Goal: Task Accomplishment & Management: Manage account settings

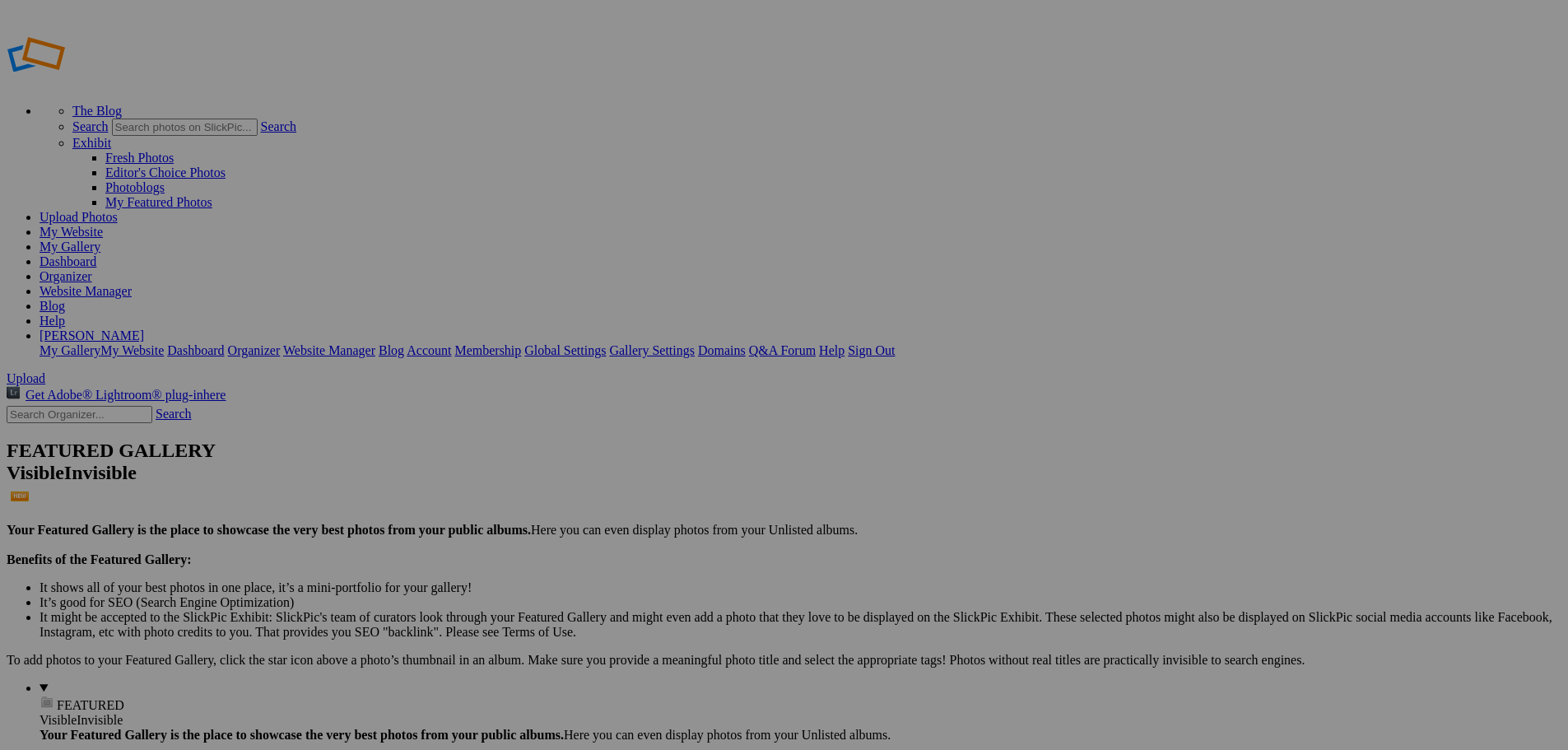
type input "NB Junior High vs Wapak"
click at [637, 457] on span "Create" at bounding box center [619, 464] width 34 height 14
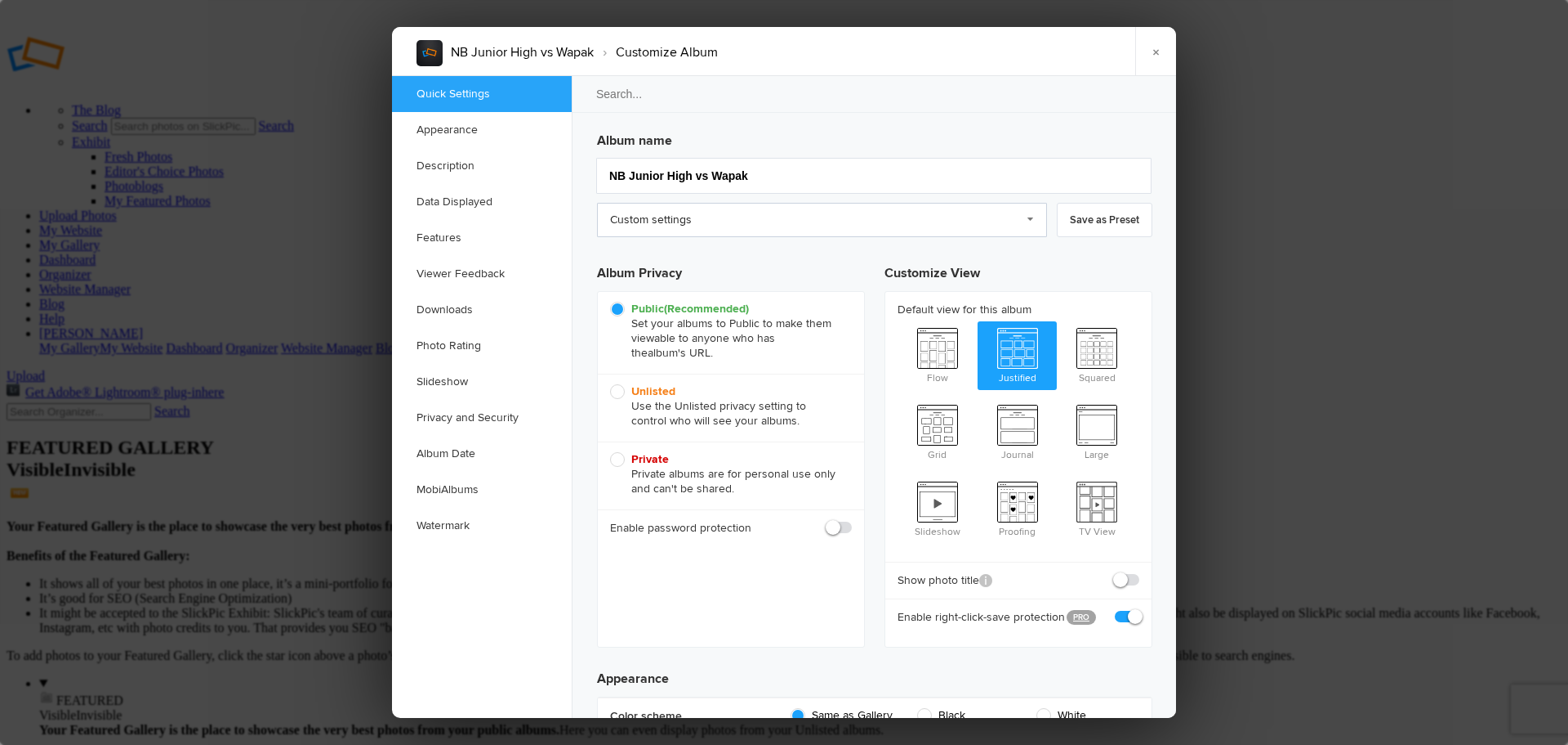
click at [675, 229] on link "Custom settings" at bounding box center [822, 219] width 450 height 34
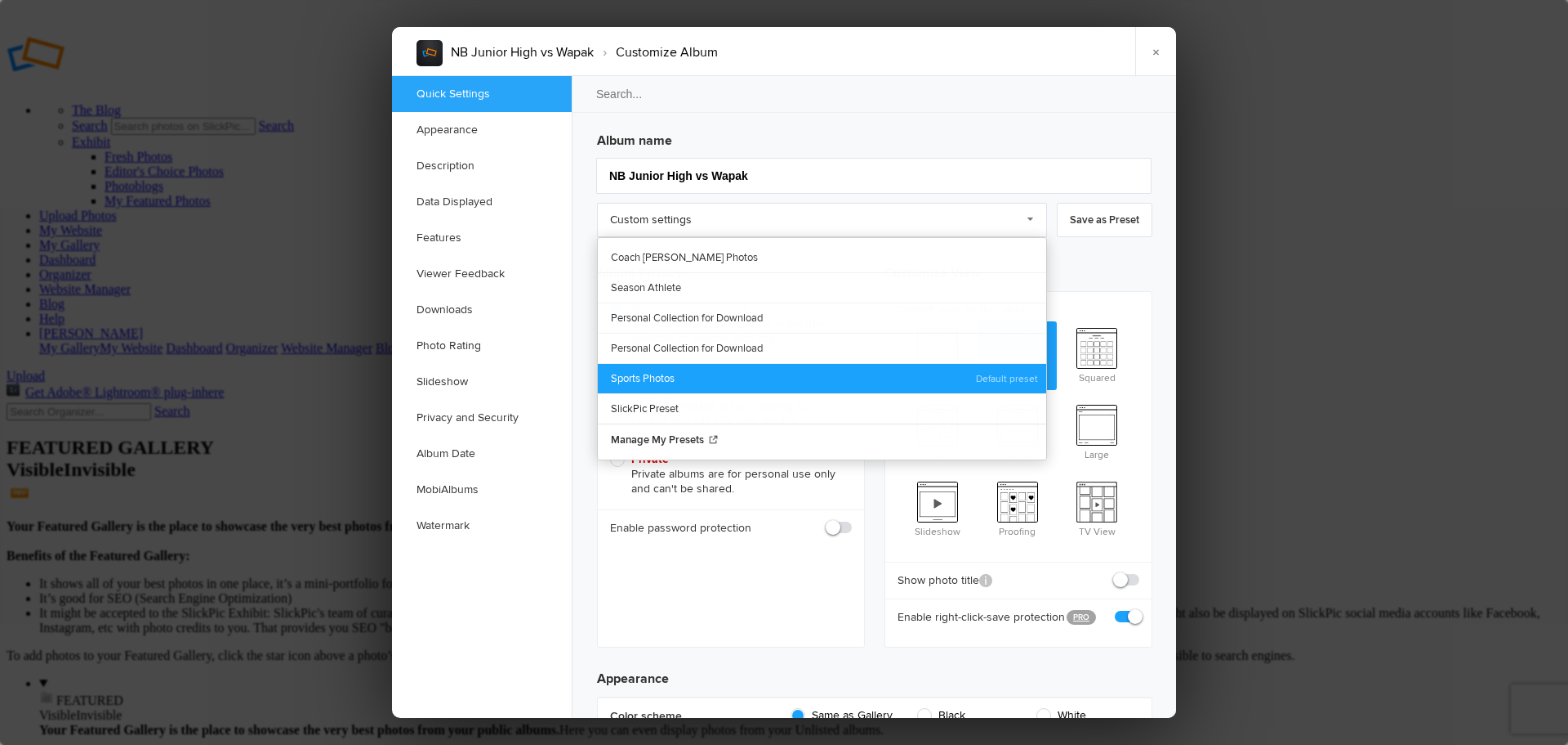
click at [672, 374] on link "Sports Photos" at bounding box center [822, 378] width 448 height 30
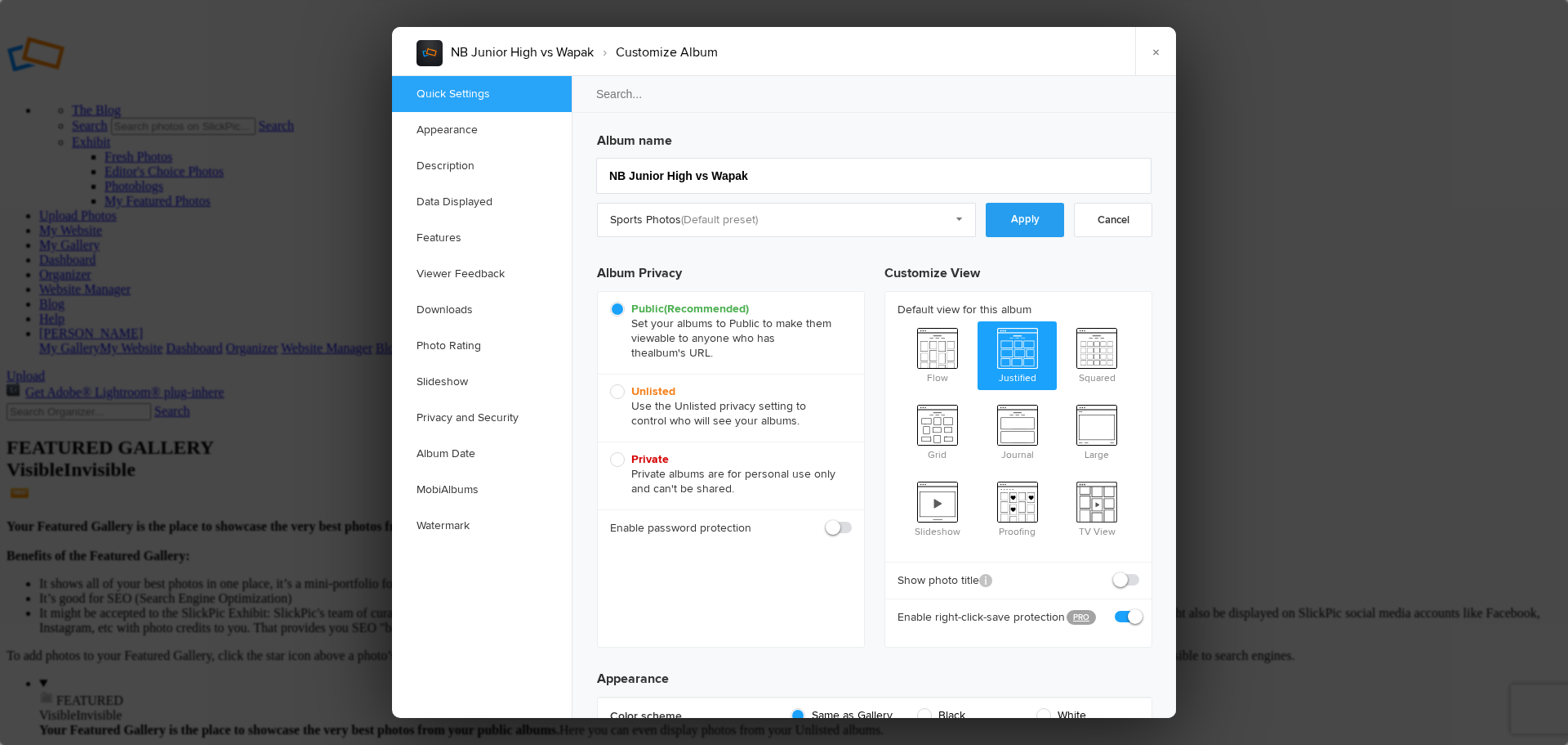
click at [1023, 227] on link "Apply" at bounding box center [1025, 219] width 78 height 34
click at [450, 314] on link "Downloads" at bounding box center [481, 309] width 180 height 36
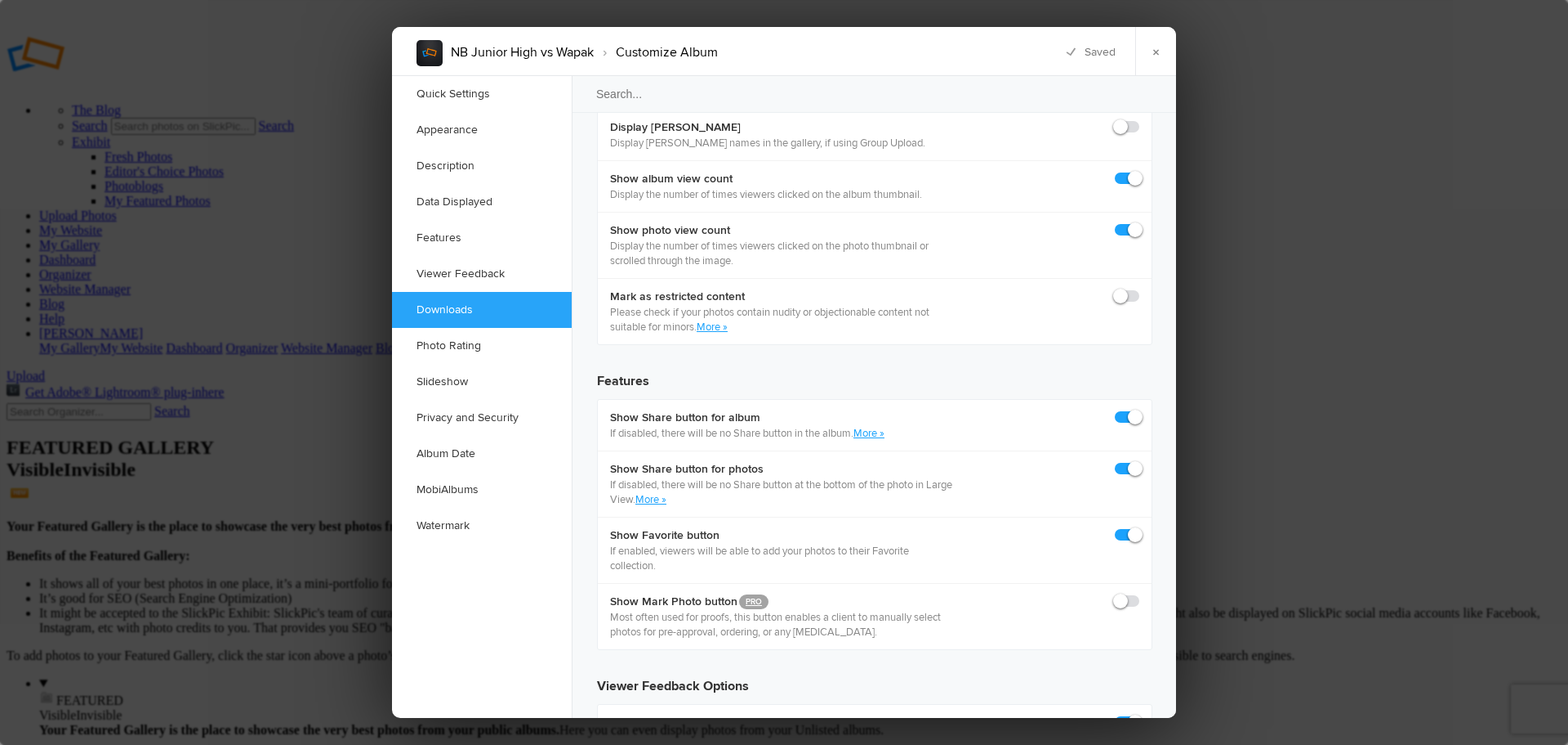
scroll to position [2534, 0]
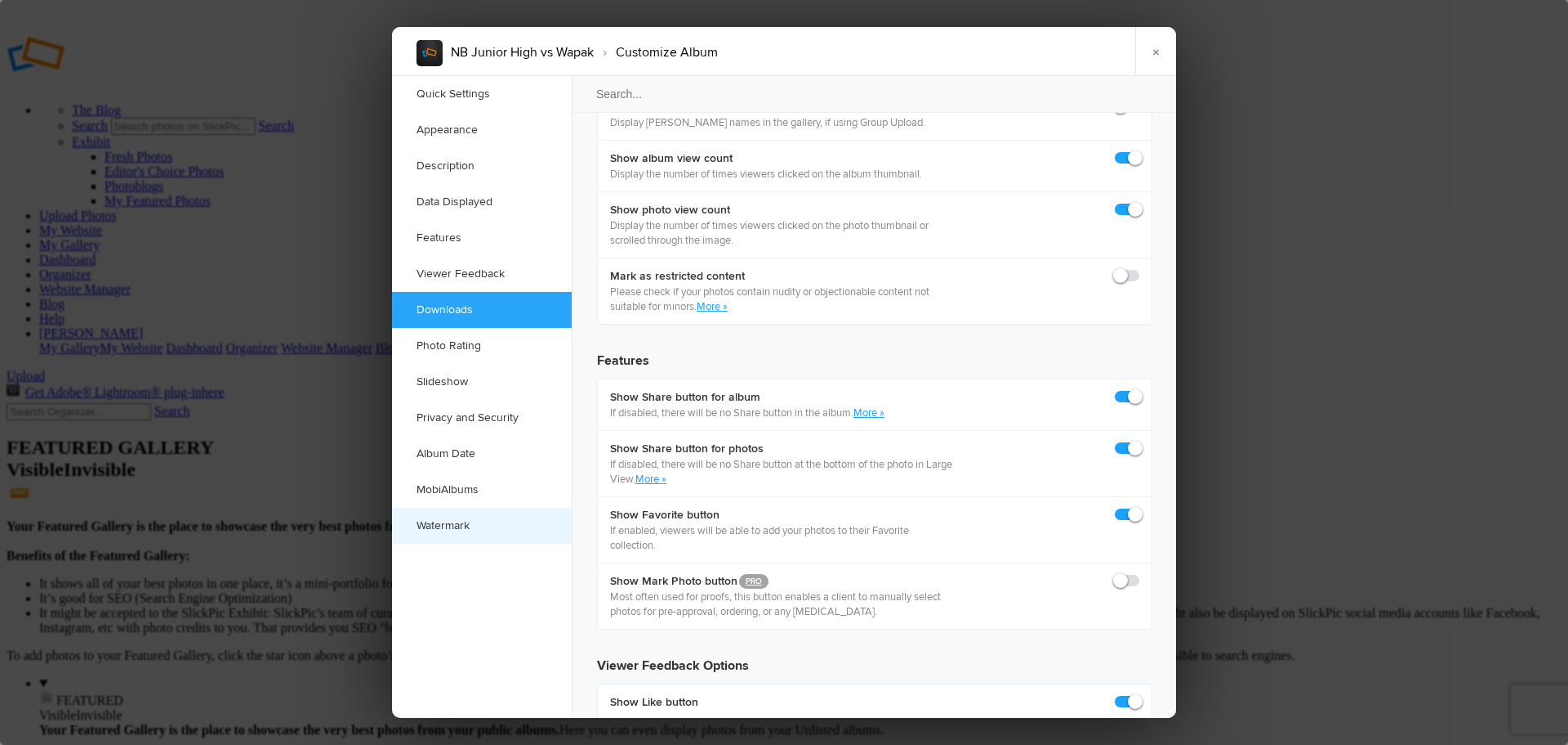
click at [453, 524] on link "Watermark" at bounding box center [481, 525] width 180 height 36
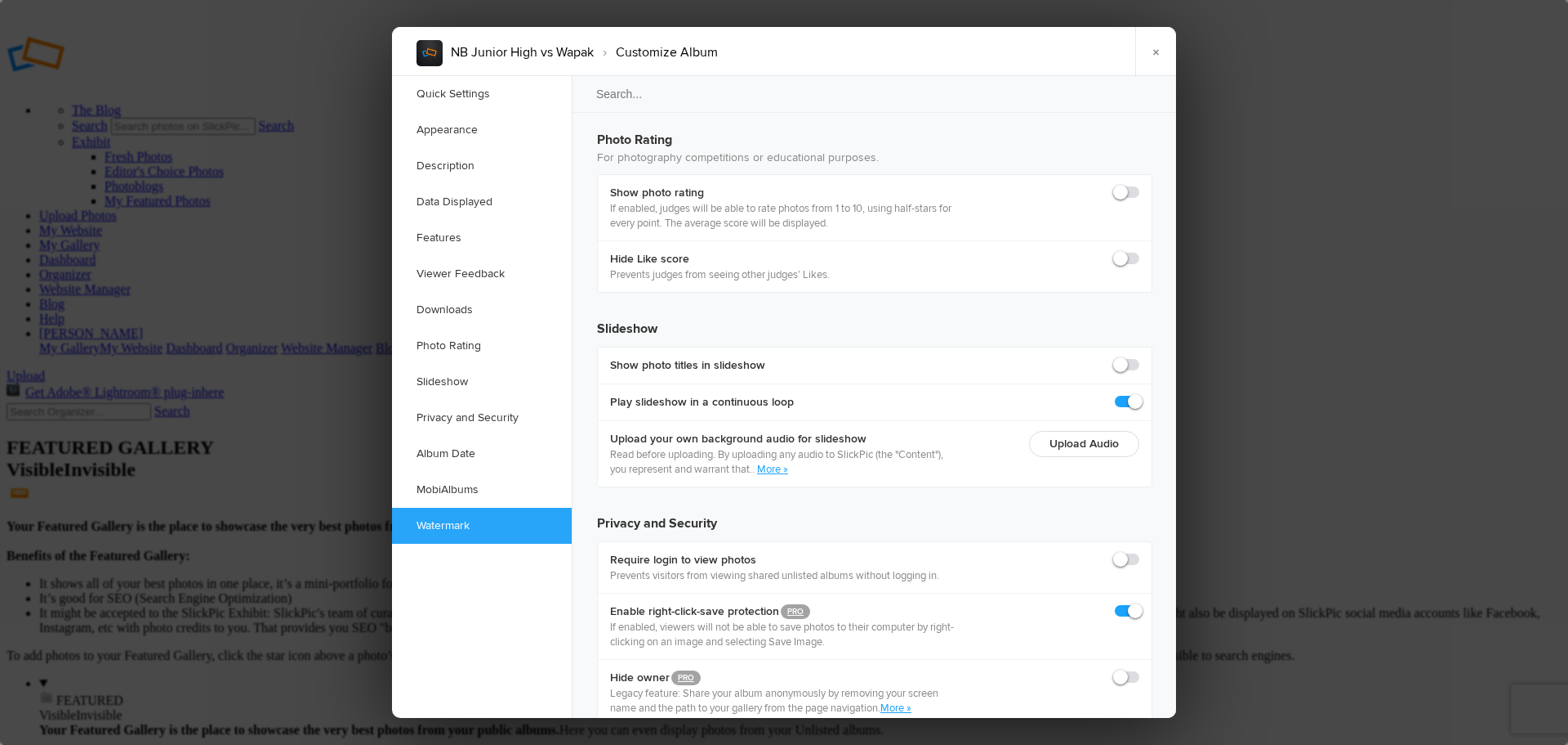
scroll to position [3546, 0]
checkbox input "true"
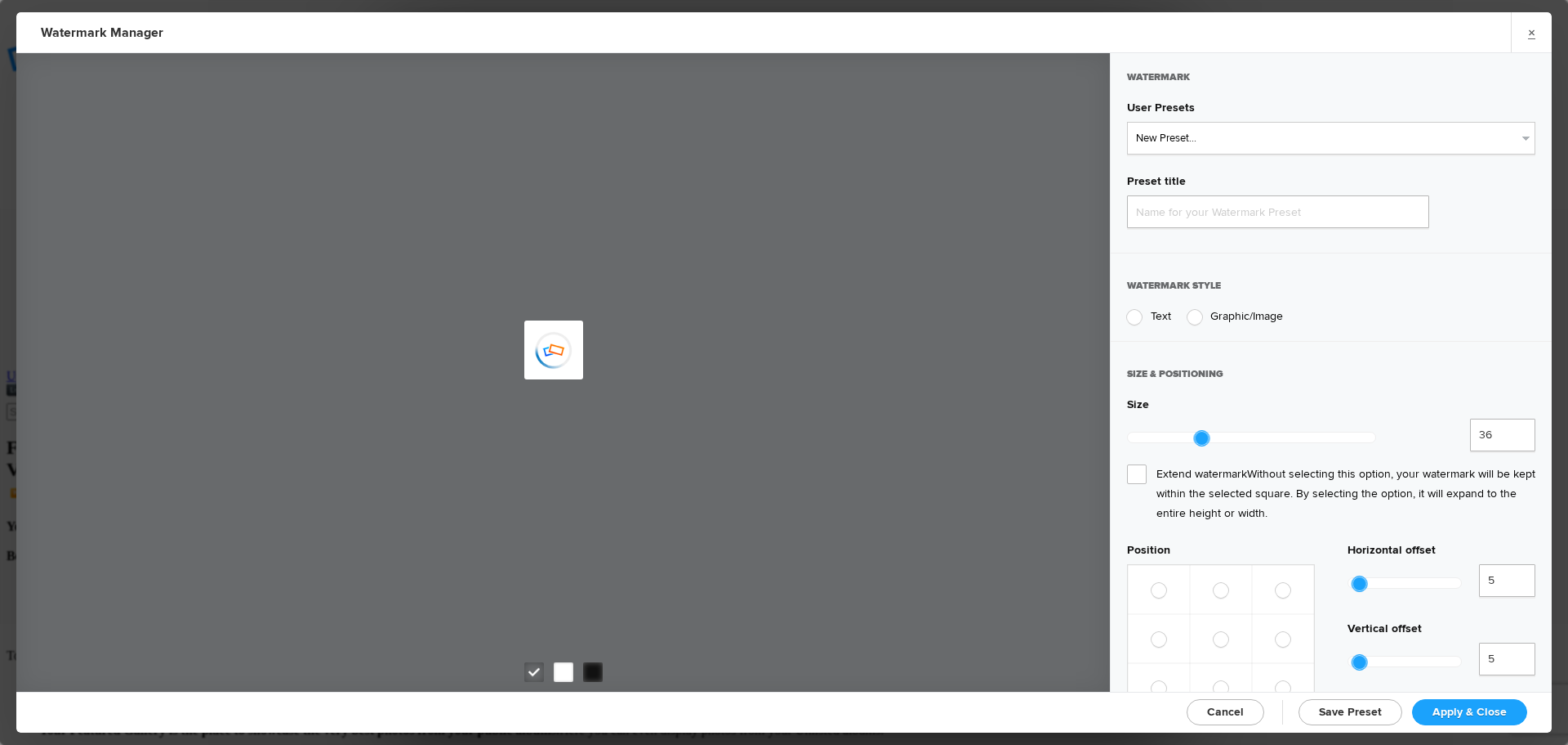
type input "Watermark-9/23/2025"
radio input "true"
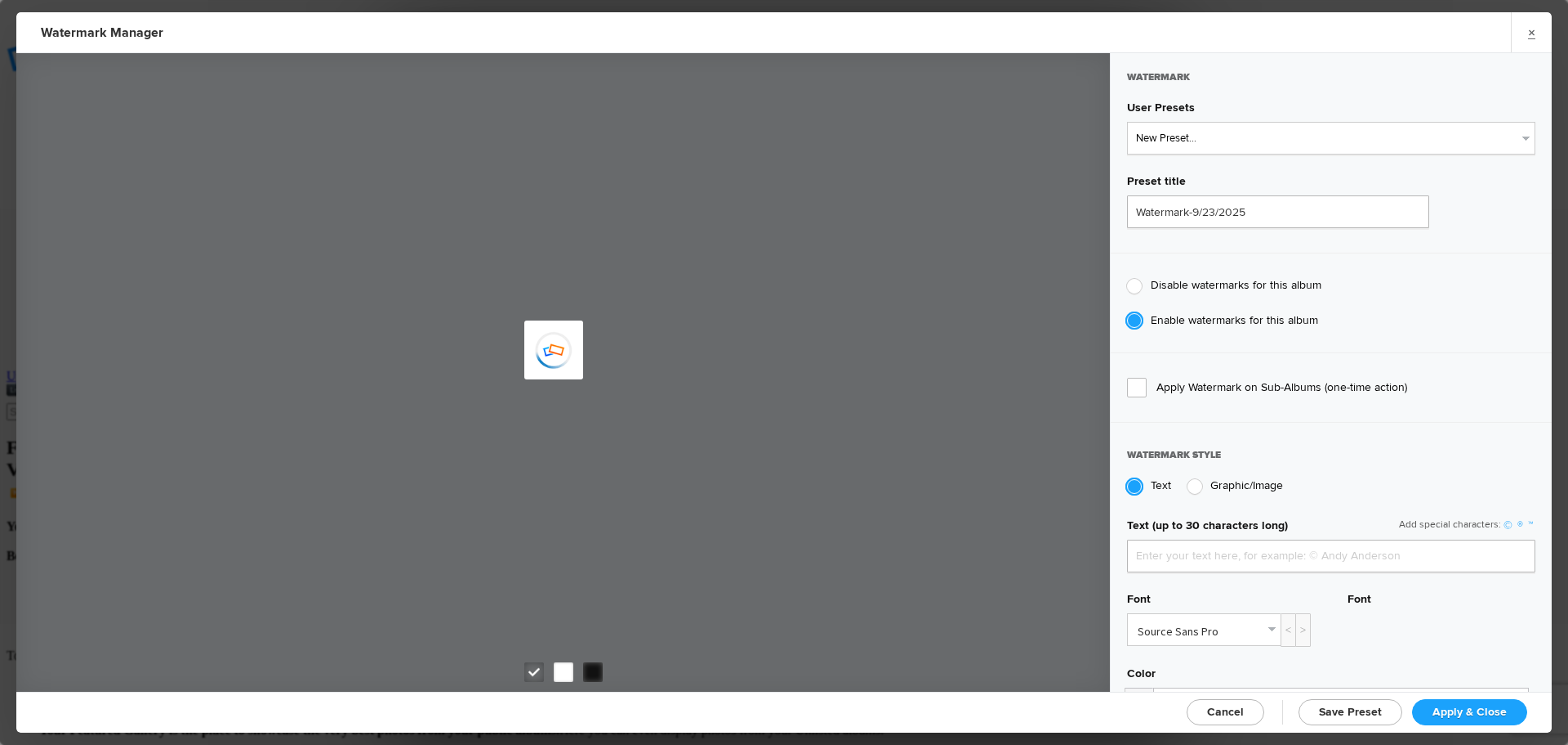
type input "jpphotography"
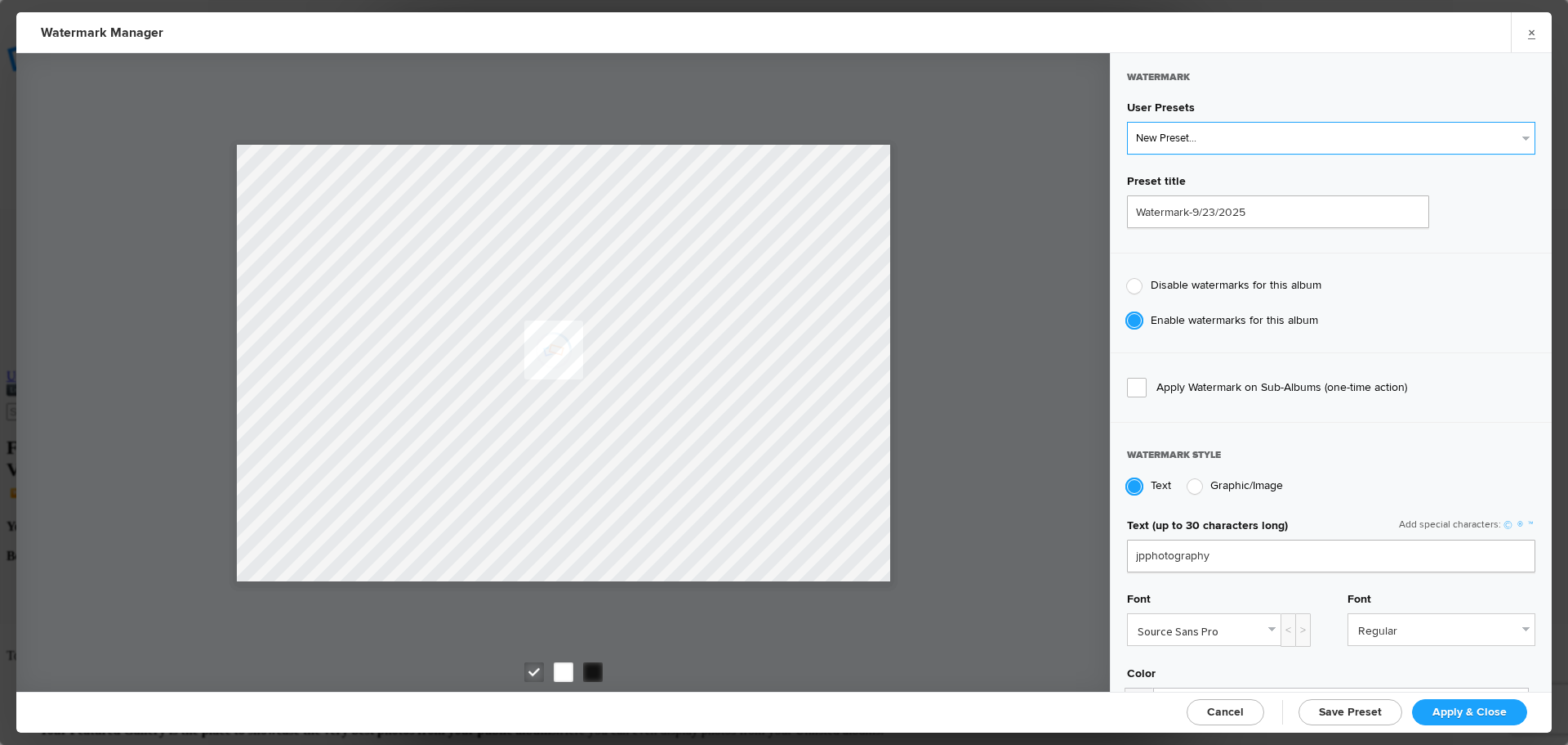
click at [1244, 141] on select "New Preset... JP Photography - White JP Photography - Black" at bounding box center [1331, 138] width 408 height 32
select select "1: Object"
click at [1127, 122] on select "New Preset... JP Photography - White JP Photography - Black" at bounding box center [1331, 138] width 408 height 32
type input "JP Photography - White"
radio input "false"
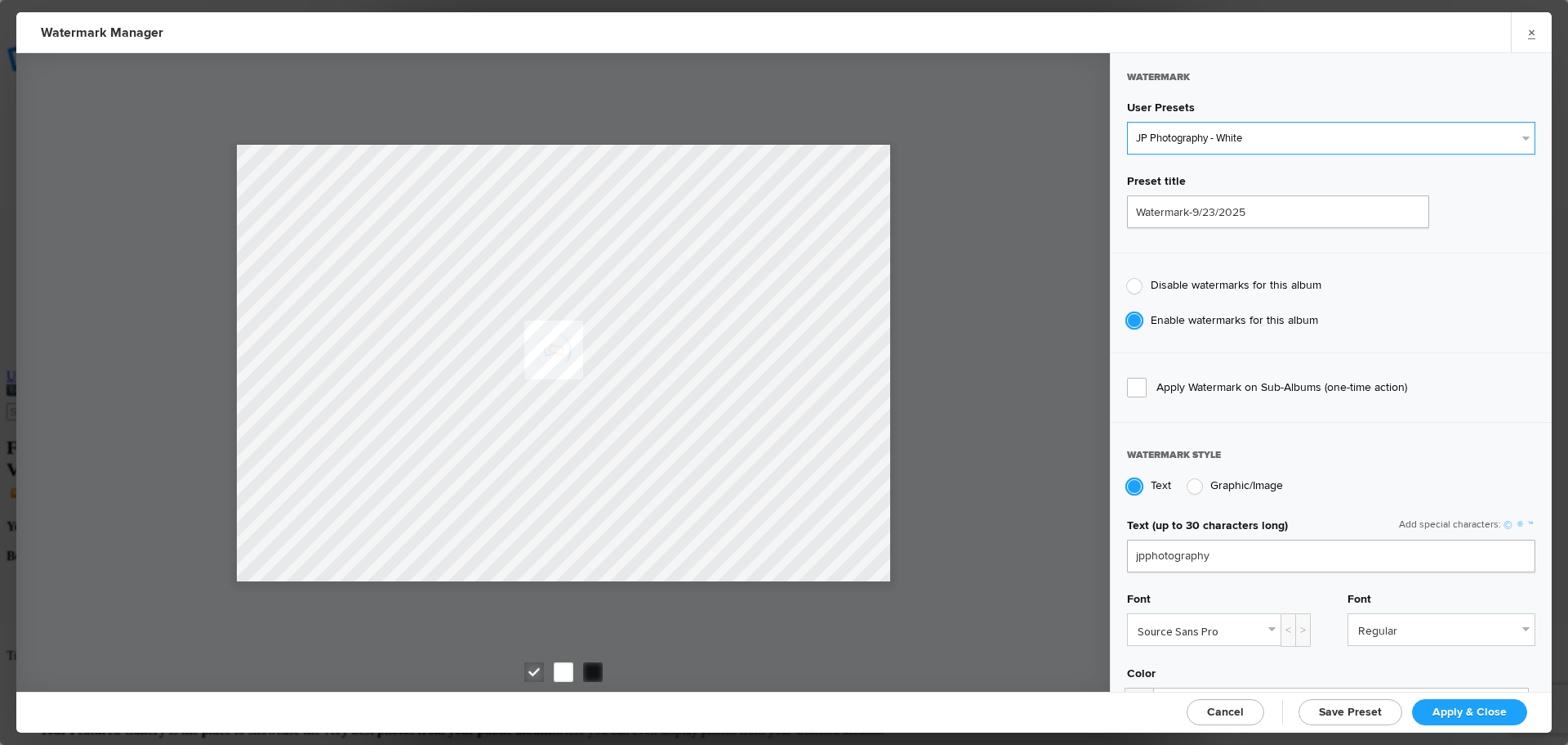
radio input "true"
type input "128"
radio input "true"
radio input "false"
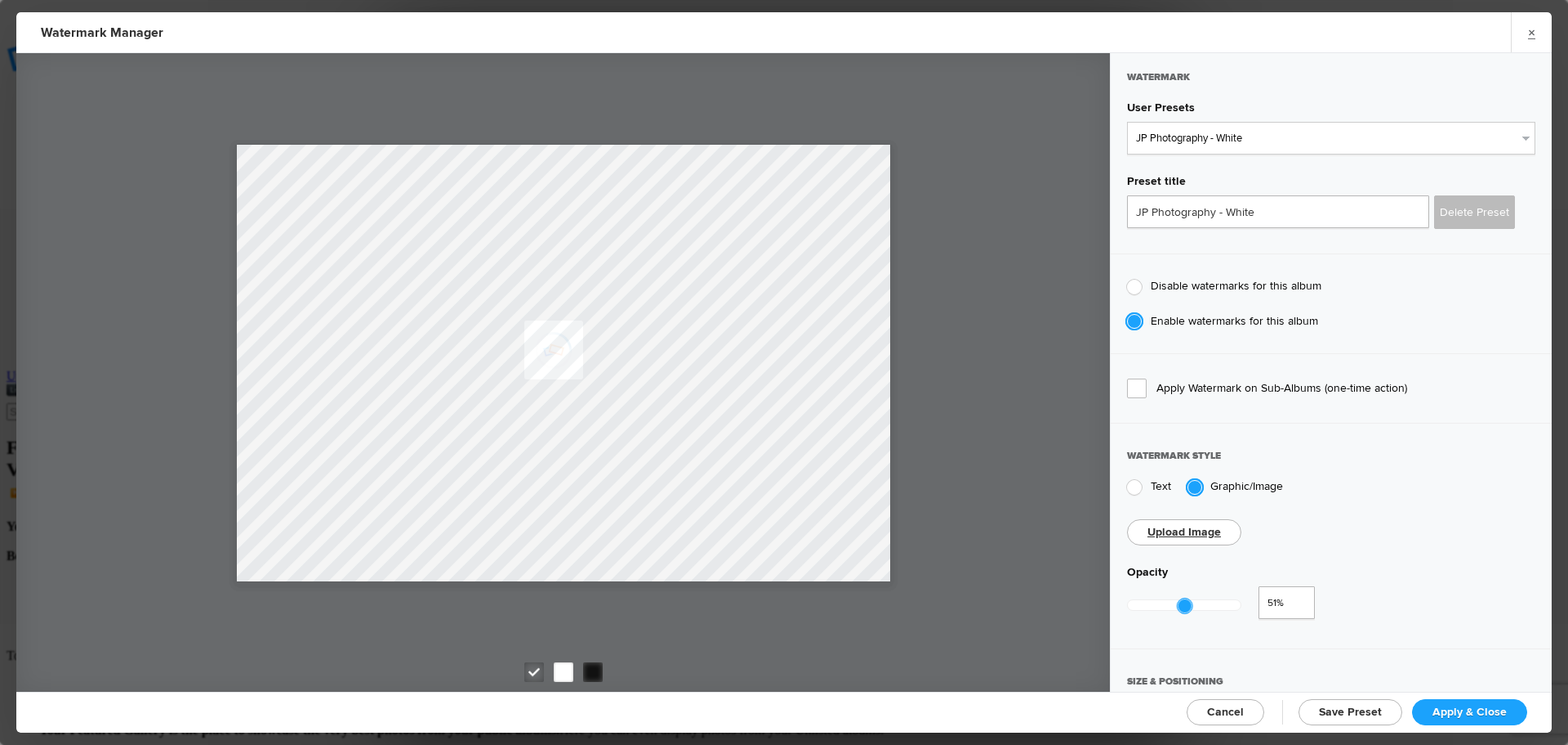
type input "0.5"
drag, startPoint x: 1242, startPoint y: 596, endPoint x: 1180, endPoint y: 592, distance: 62.1
click at [1180, 598] on div at bounding box center [1184, 605] width 15 height 15
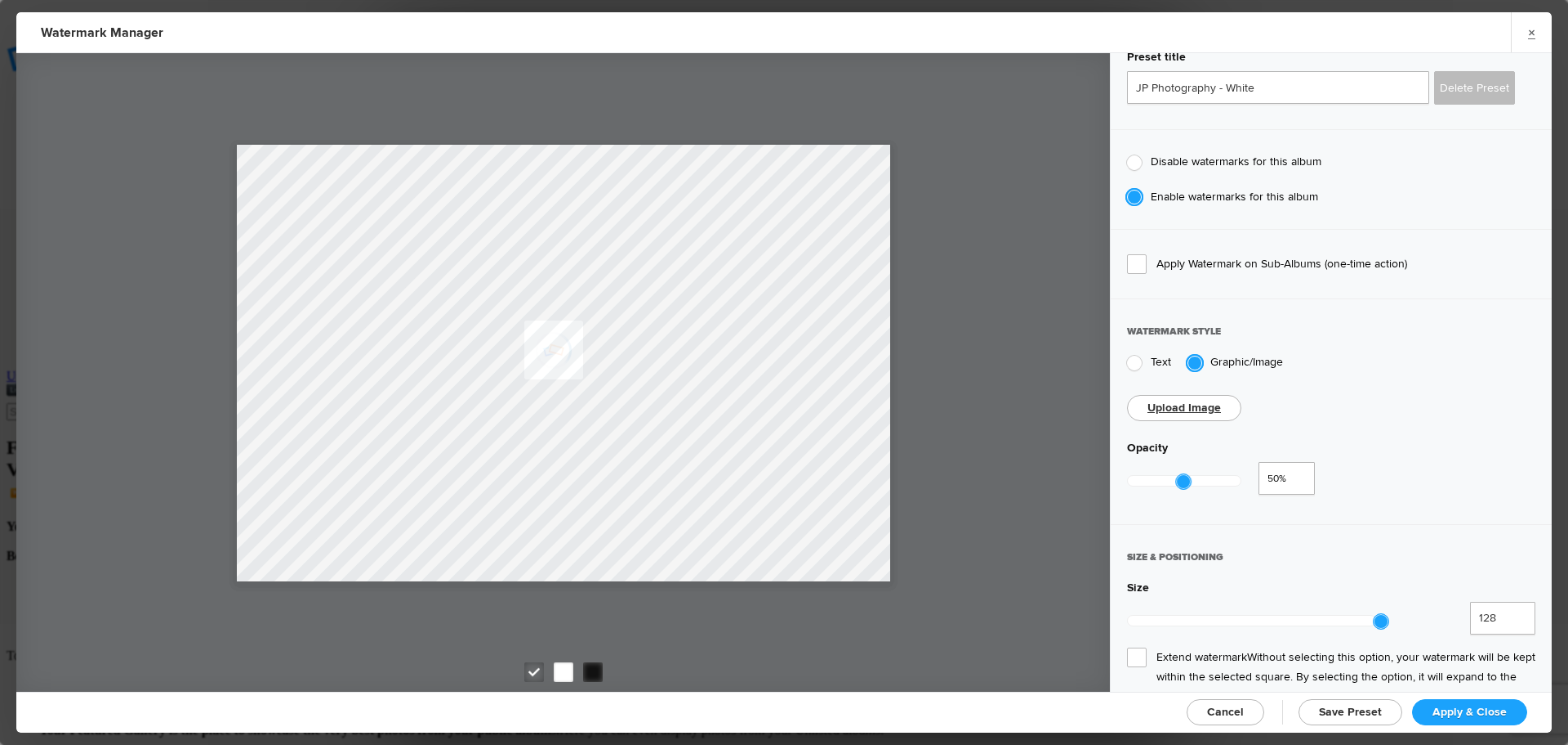
scroll to position [164, 0]
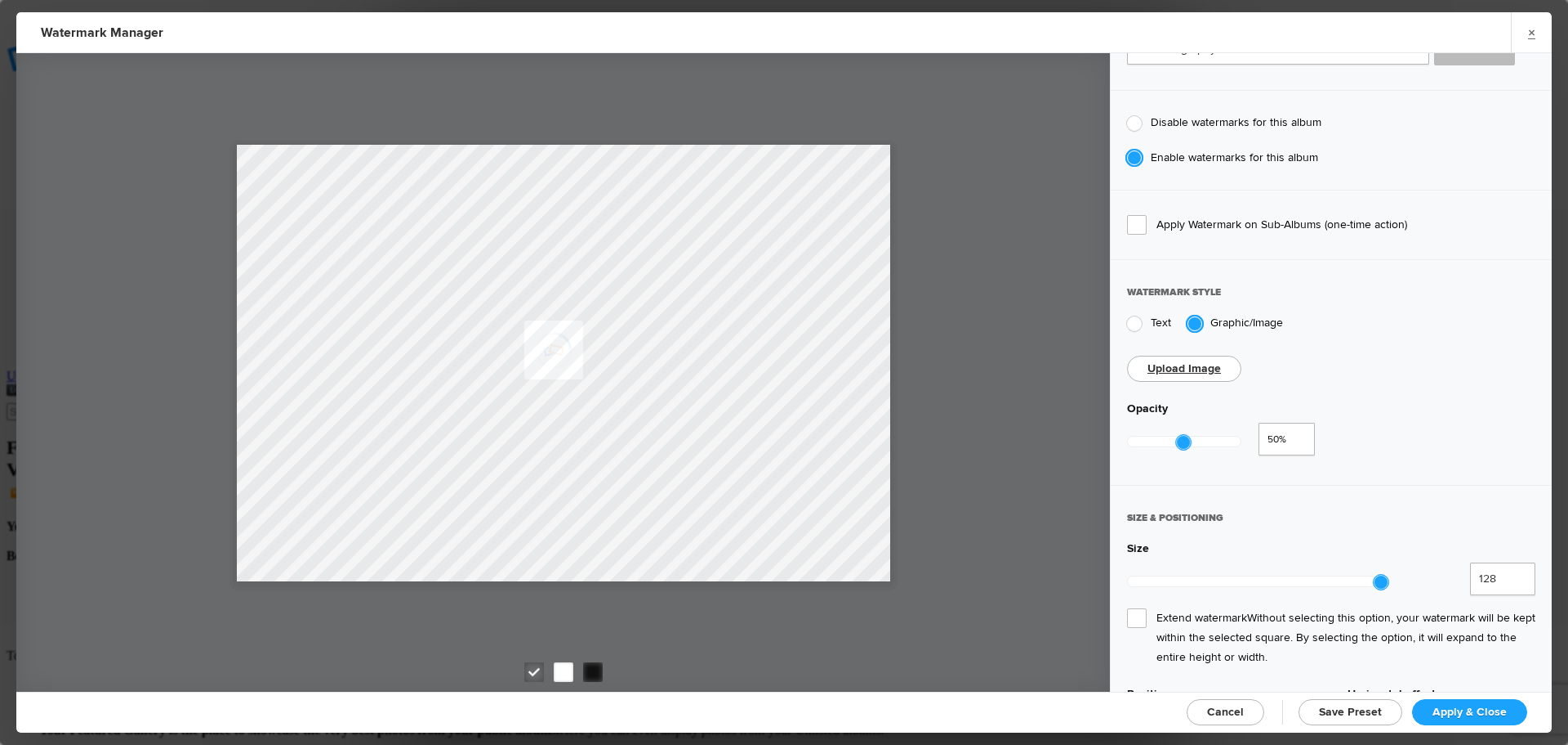
click at [1136, 608] on span "Extend watermark Without selecting this option, your watermark will be kept wit…" at bounding box center [1331, 637] width 408 height 59
click at [0, 0] on input "Extend watermark Without selecting this option, your watermark will be kept wit…" at bounding box center [0, 0] width 0 height 0
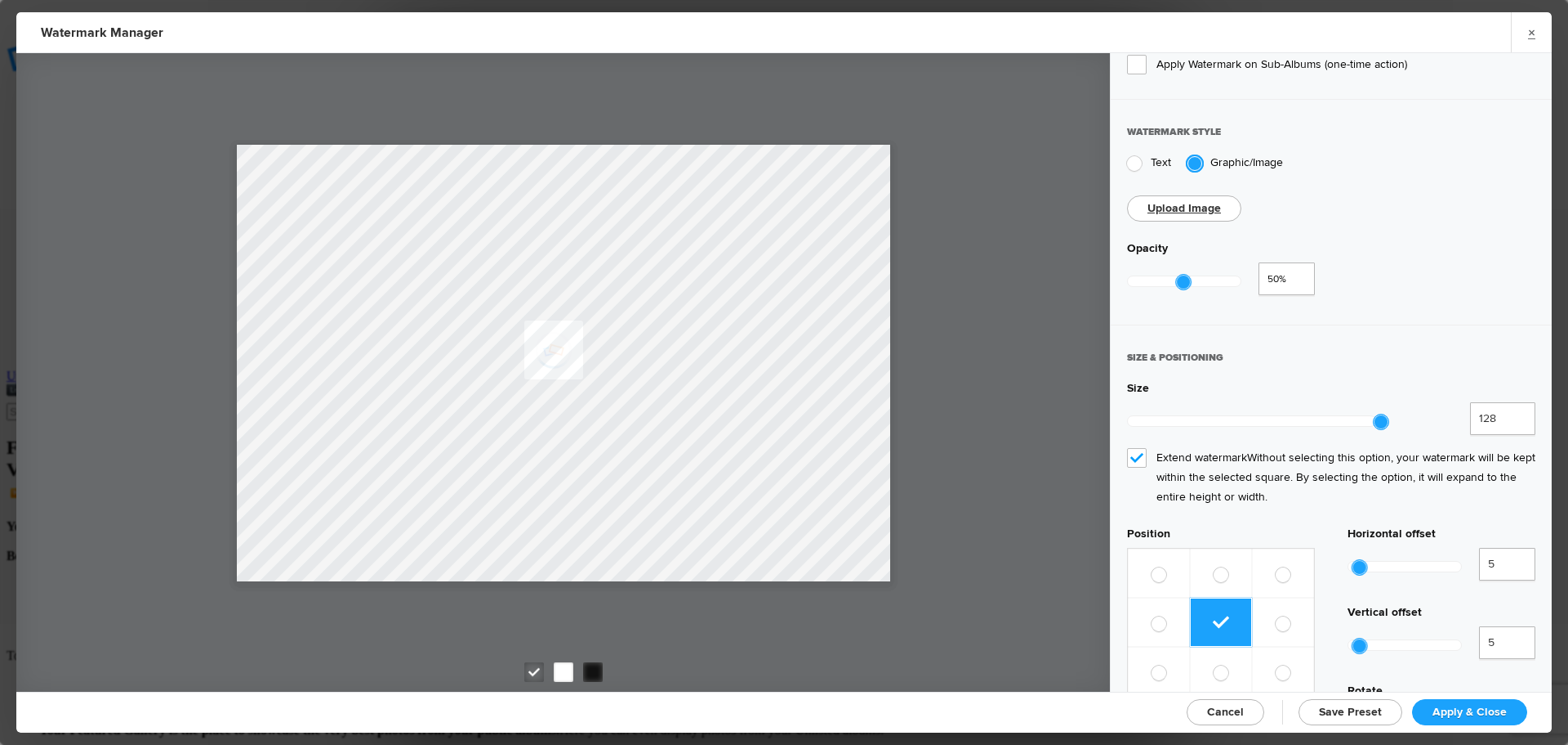
scroll to position [327, 0]
click at [1476, 712] on span "Apply & Close" at bounding box center [1470, 711] width 75 height 14
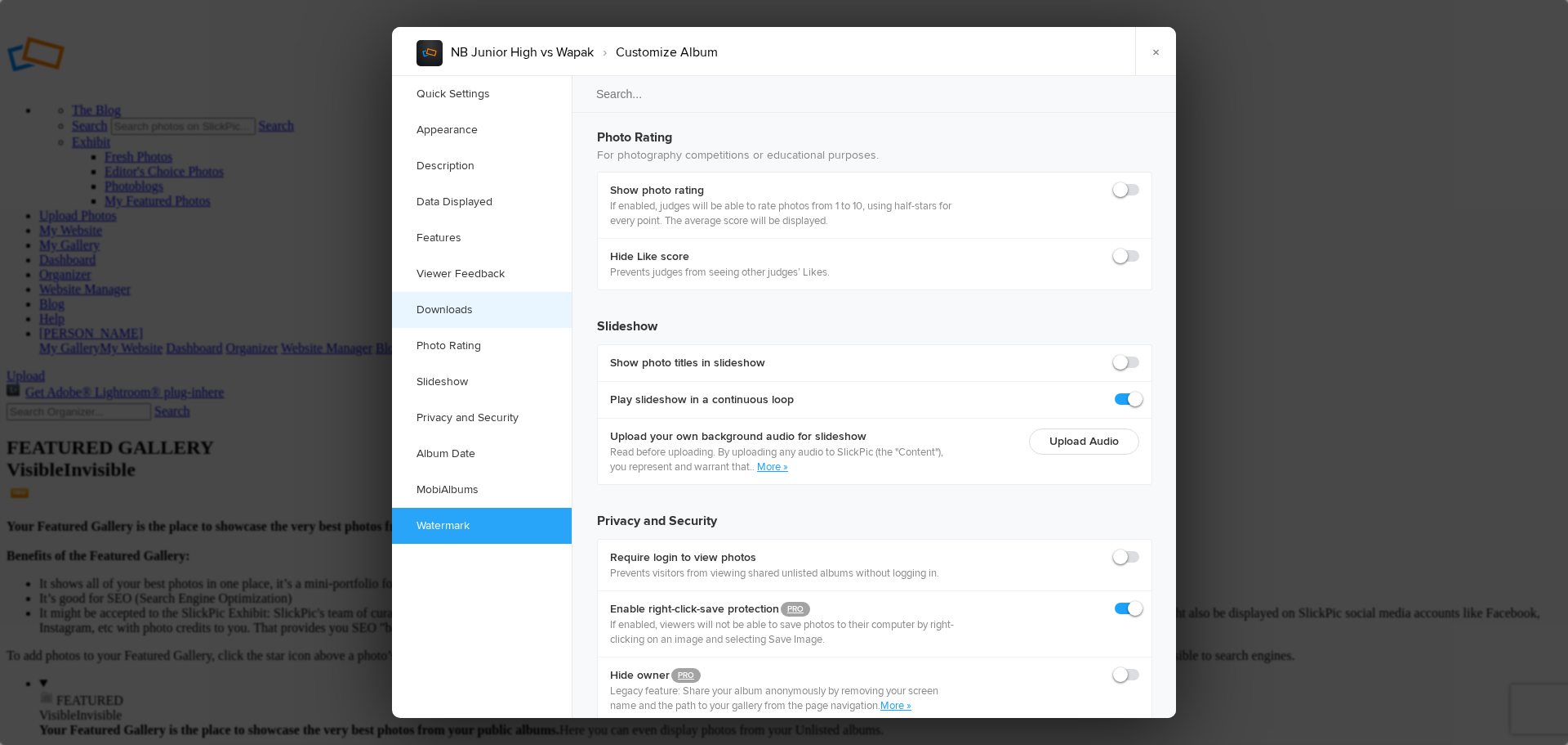
click at [423, 306] on link "Downloads" at bounding box center [481, 309] width 180 height 36
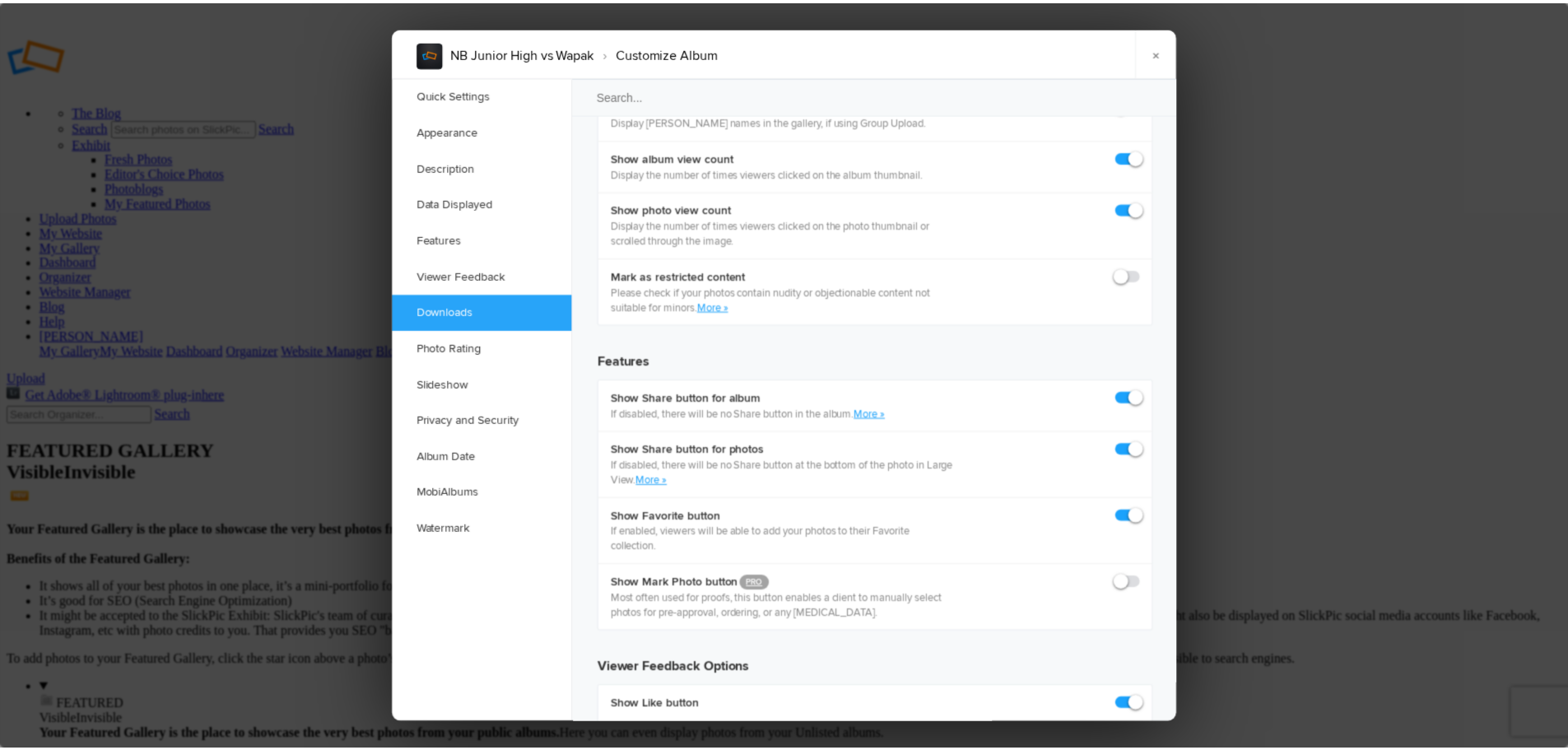
scroll to position [2551, 0]
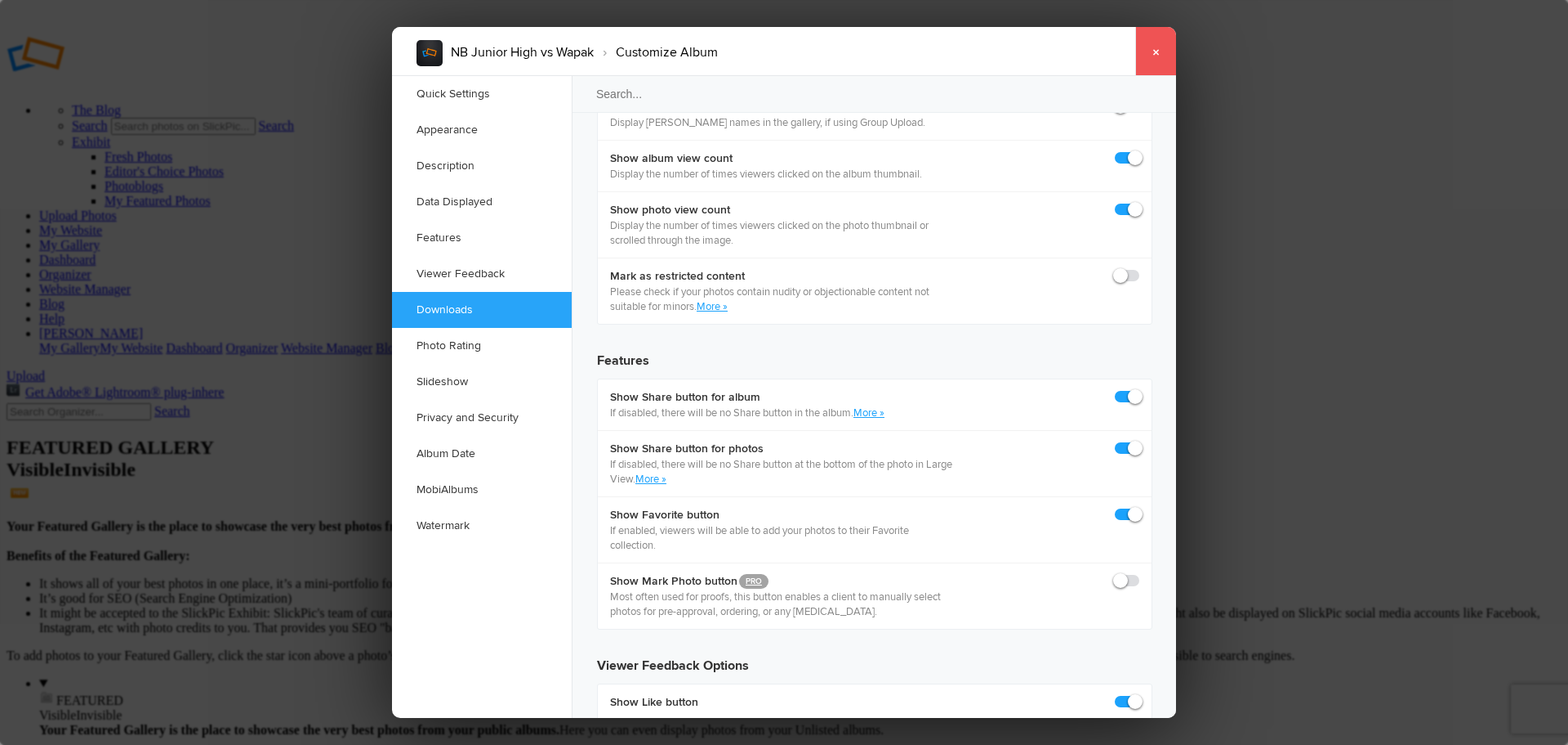
click at [1150, 53] on link "×" at bounding box center [1155, 51] width 41 height 49
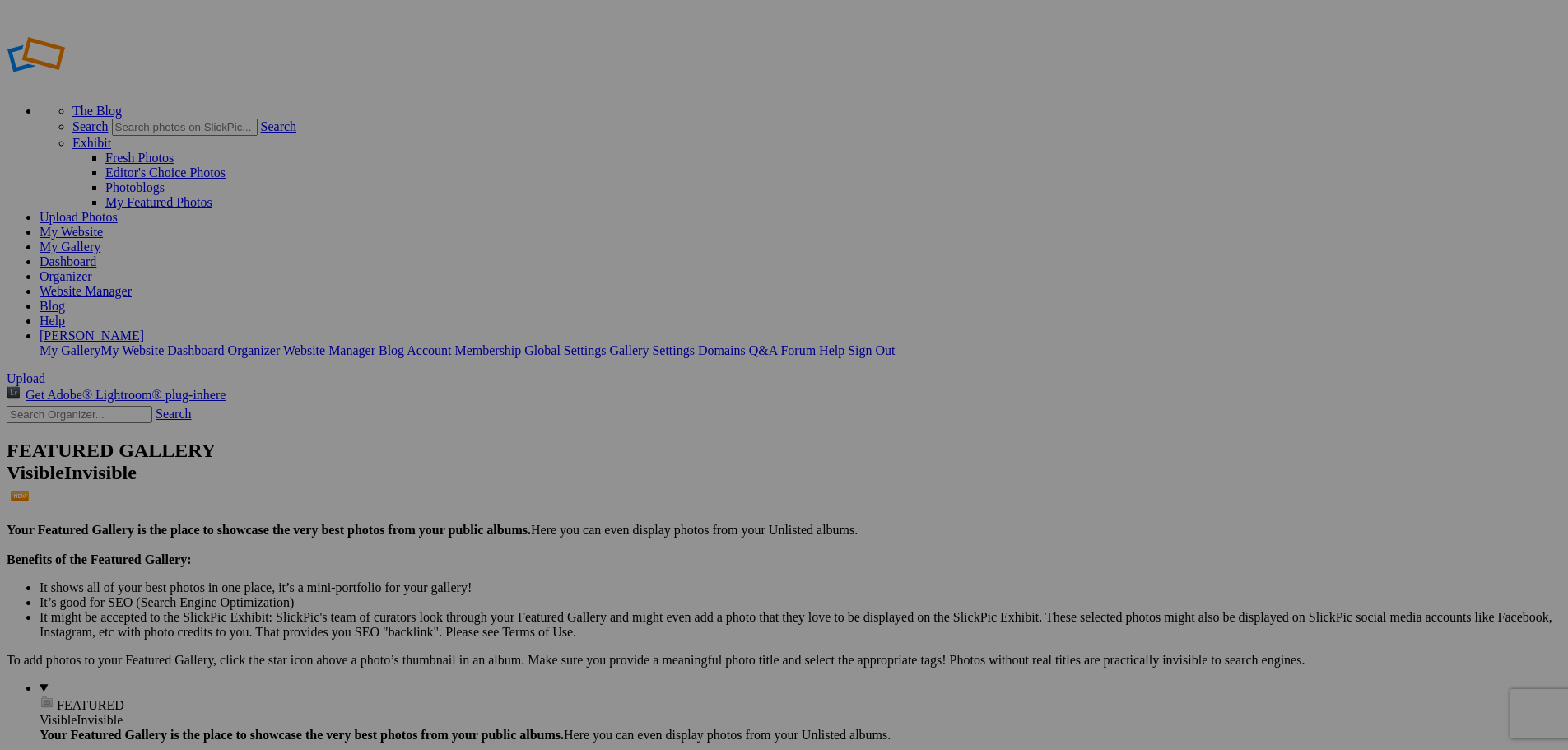
type input "NB Junior High vs Wapak"
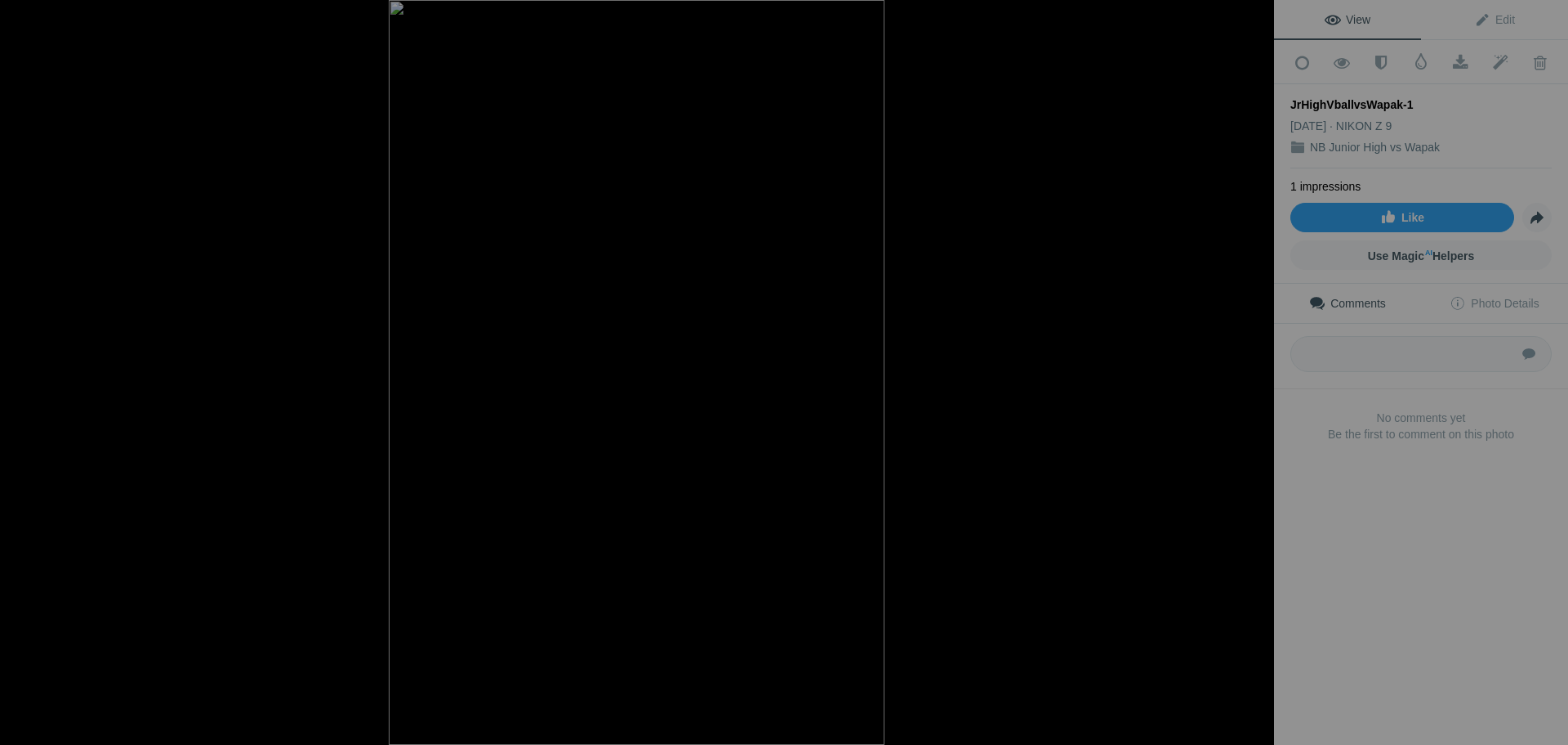
click at [1255, 371] on button at bounding box center [1214, 372] width 123 height 268
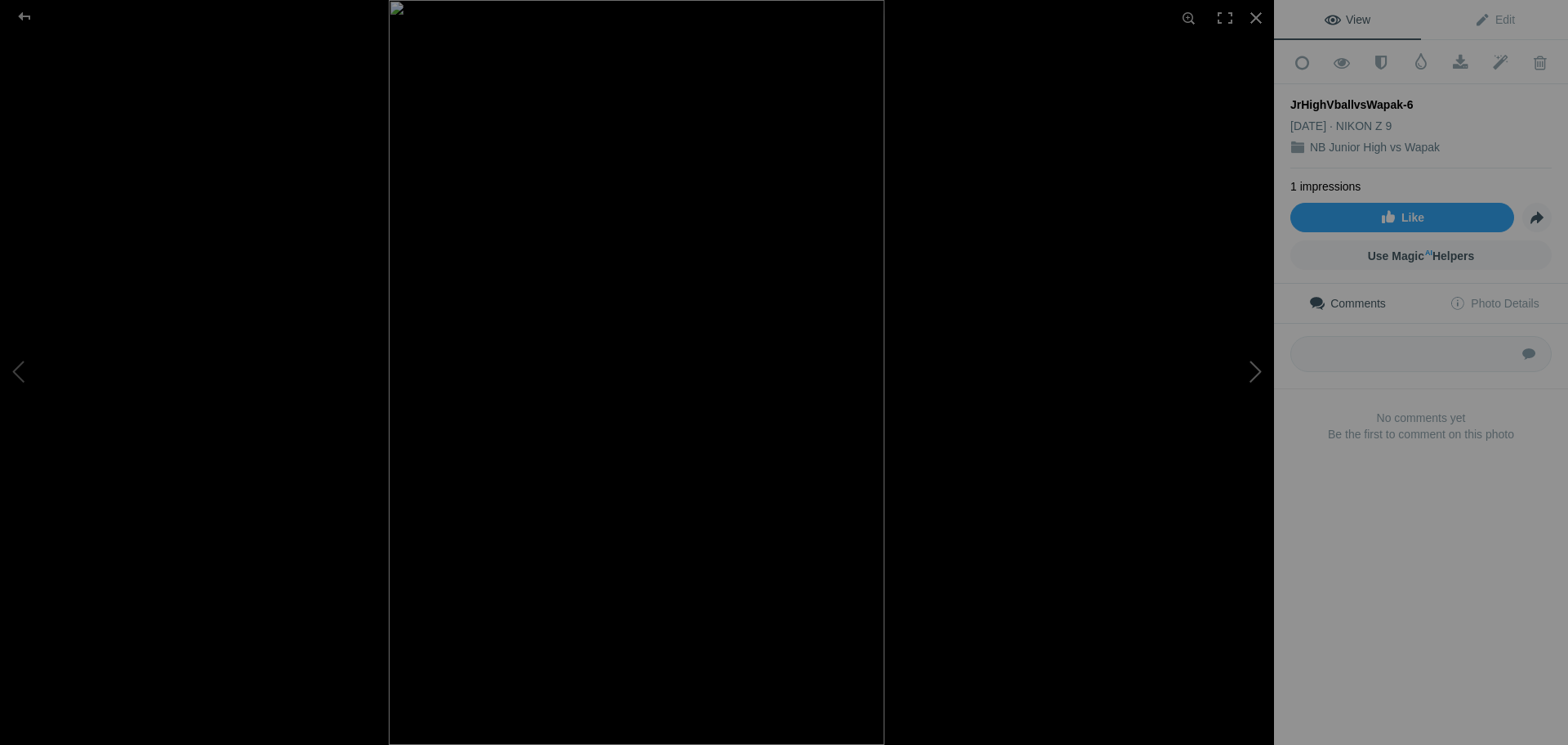
click at [1257, 379] on button at bounding box center [1214, 372] width 123 height 268
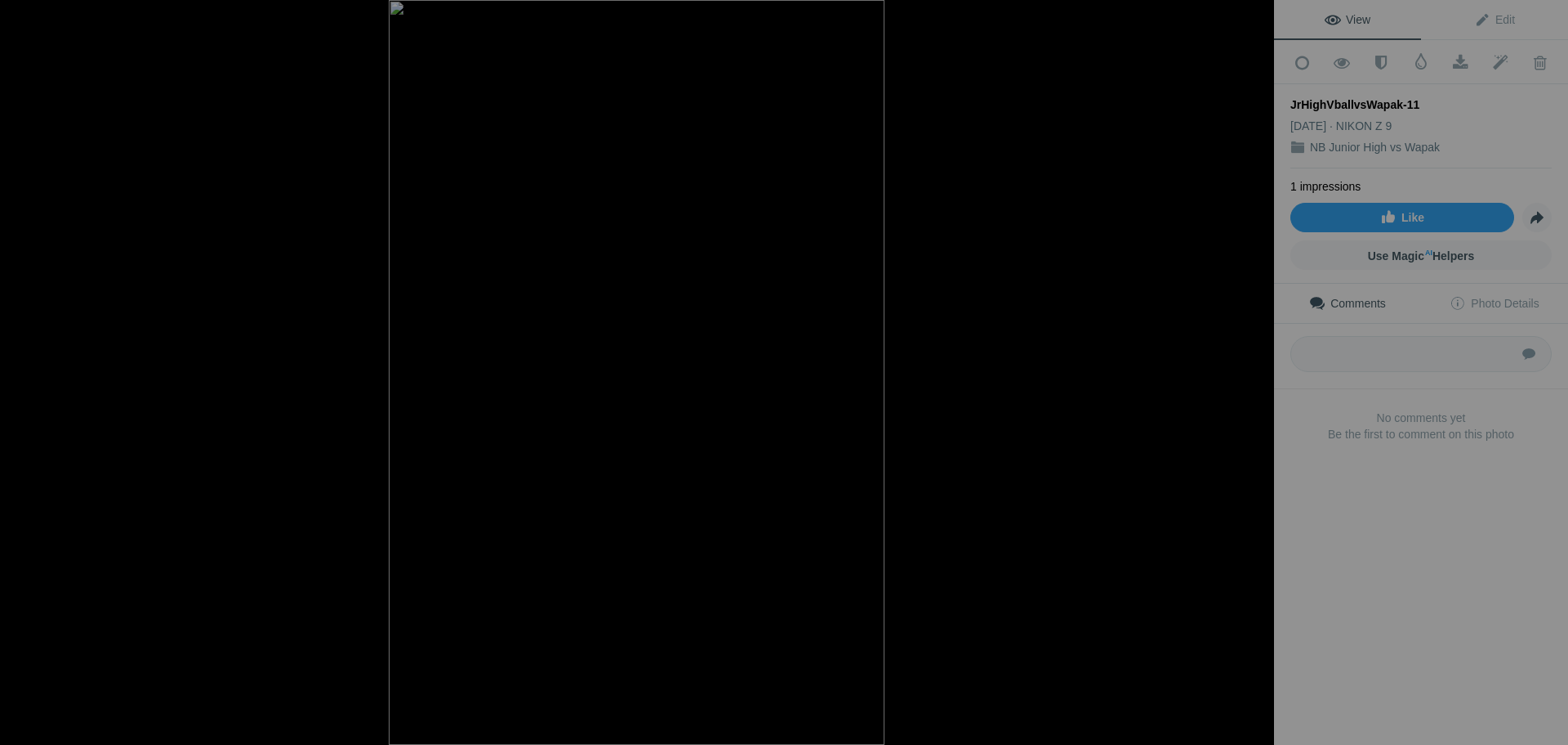
click at [1257, 379] on button at bounding box center [1214, 372] width 123 height 268
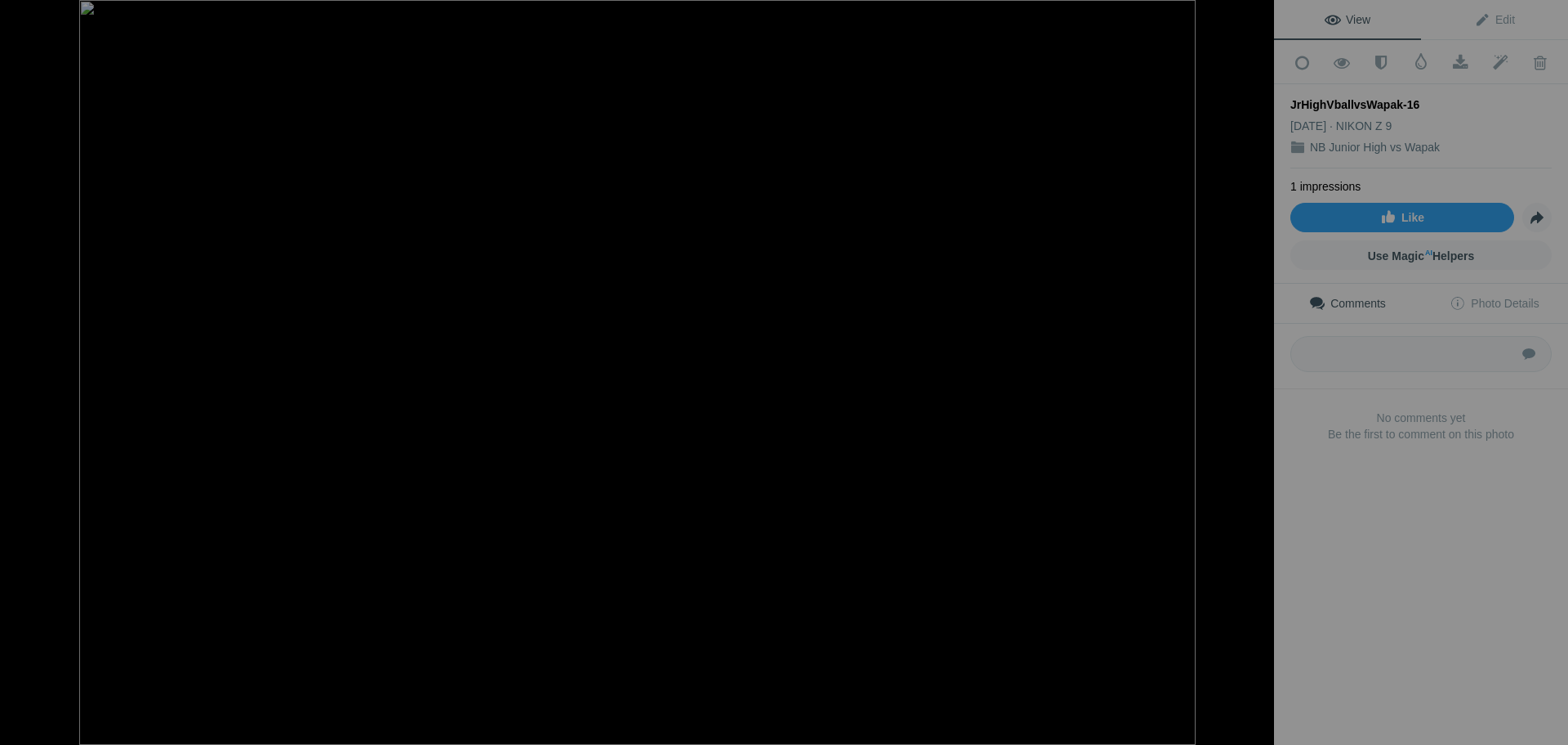
click at [1257, 379] on button at bounding box center [1214, 372] width 123 height 268
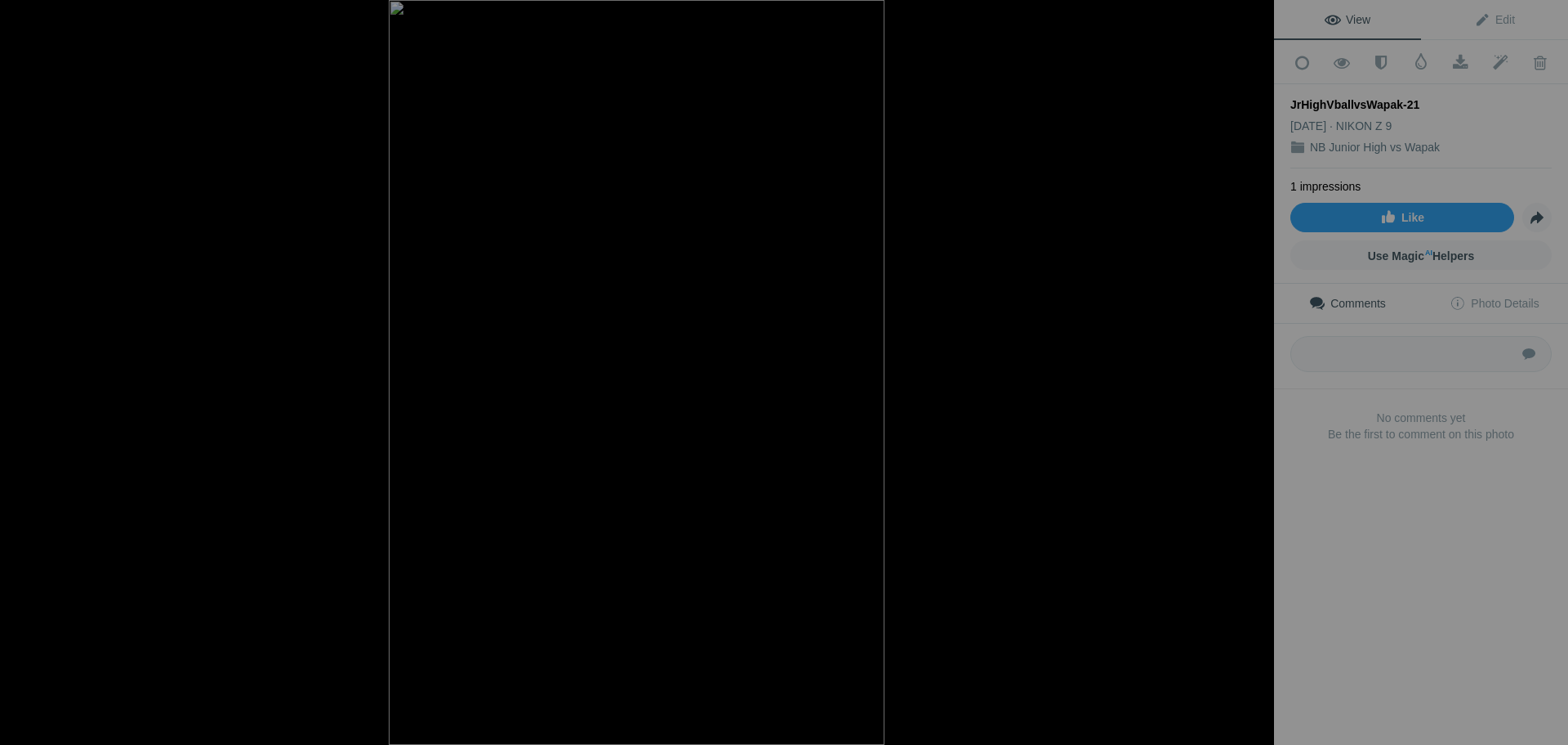
click at [1257, 379] on button at bounding box center [1214, 372] width 123 height 268
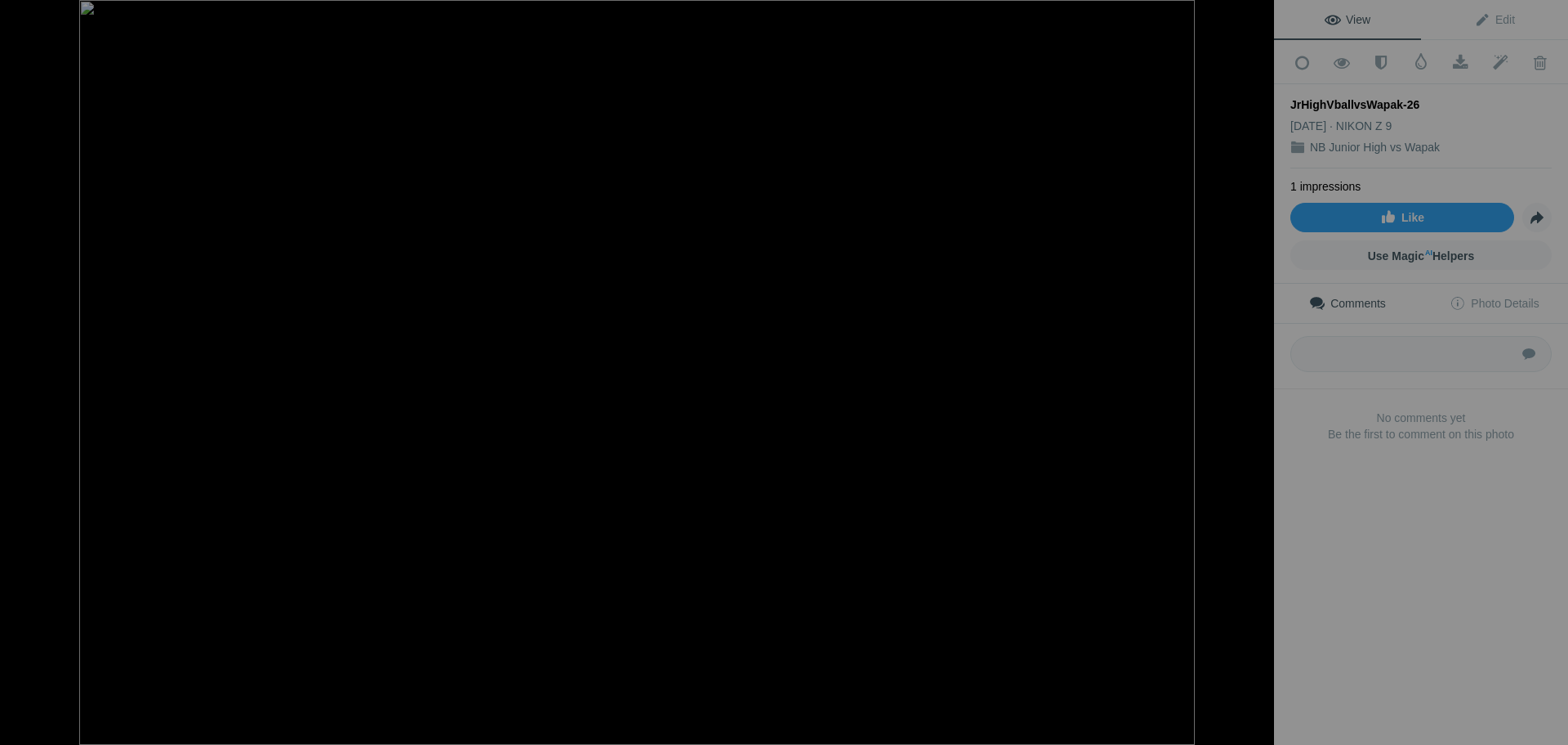
click at [1257, 379] on button at bounding box center [1214, 372] width 123 height 268
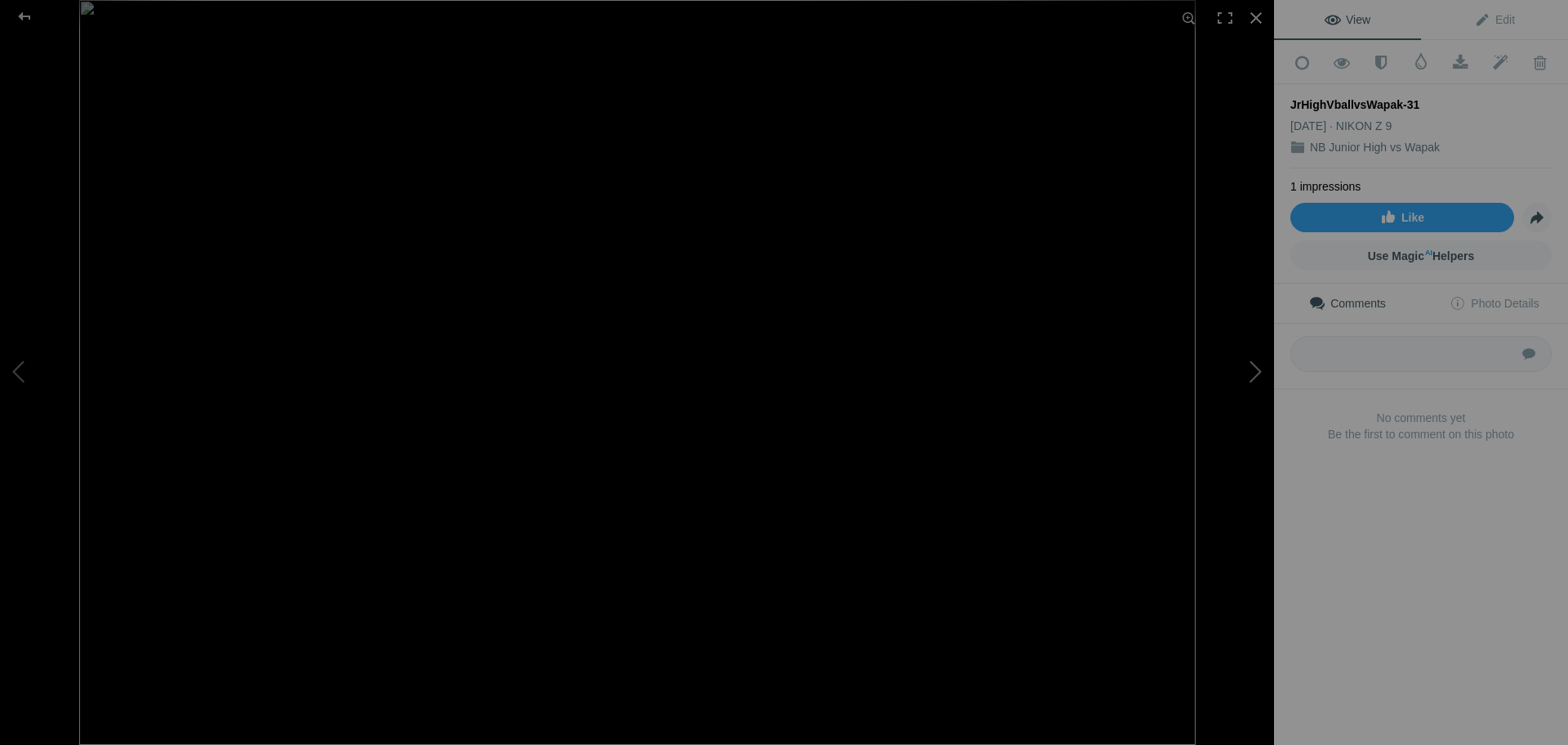
click at [1256, 378] on button at bounding box center [1214, 372] width 123 height 268
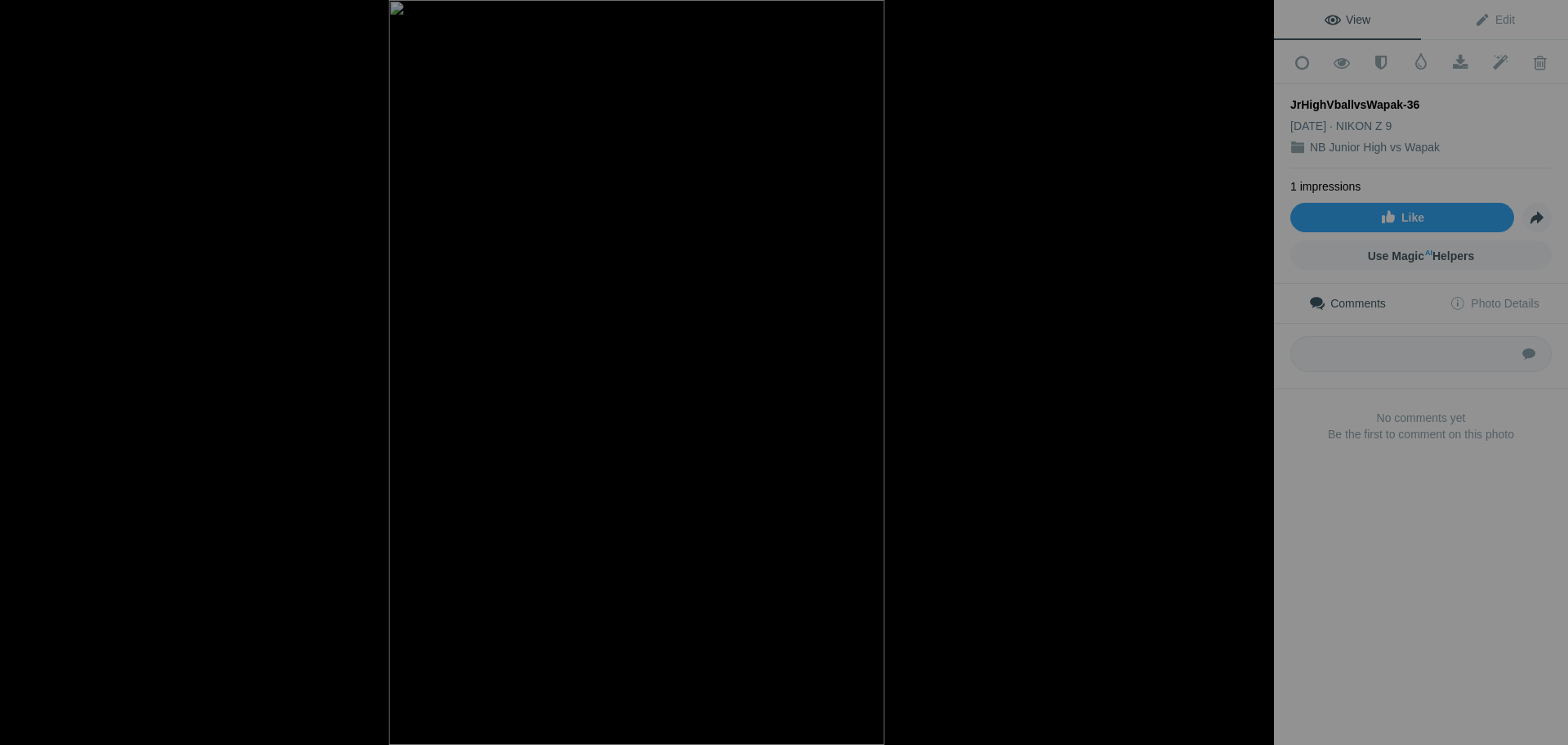
click at [1256, 378] on button at bounding box center [1214, 372] width 123 height 268
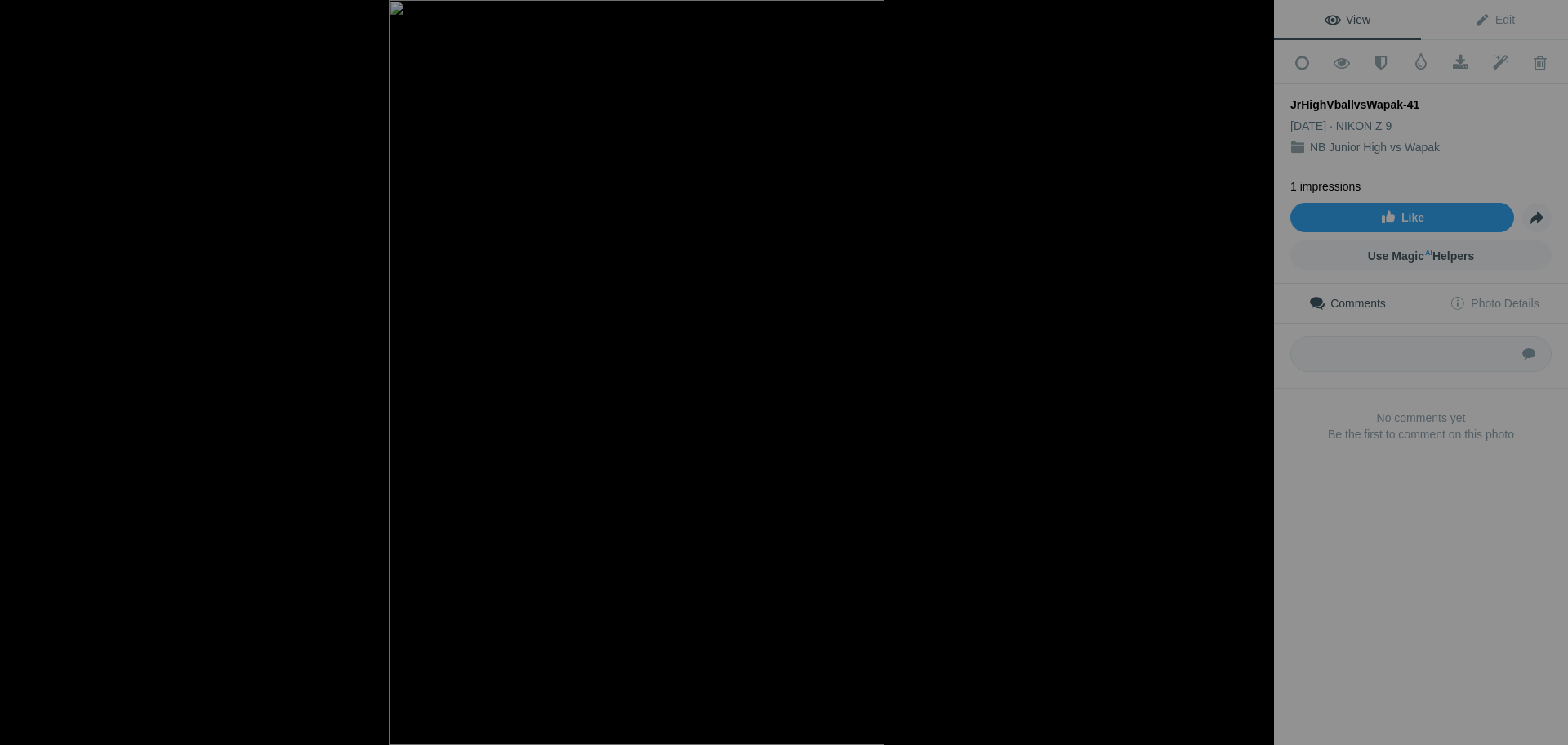
click at [1256, 378] on button at bounding box center [1214, 372] width 123 height 268
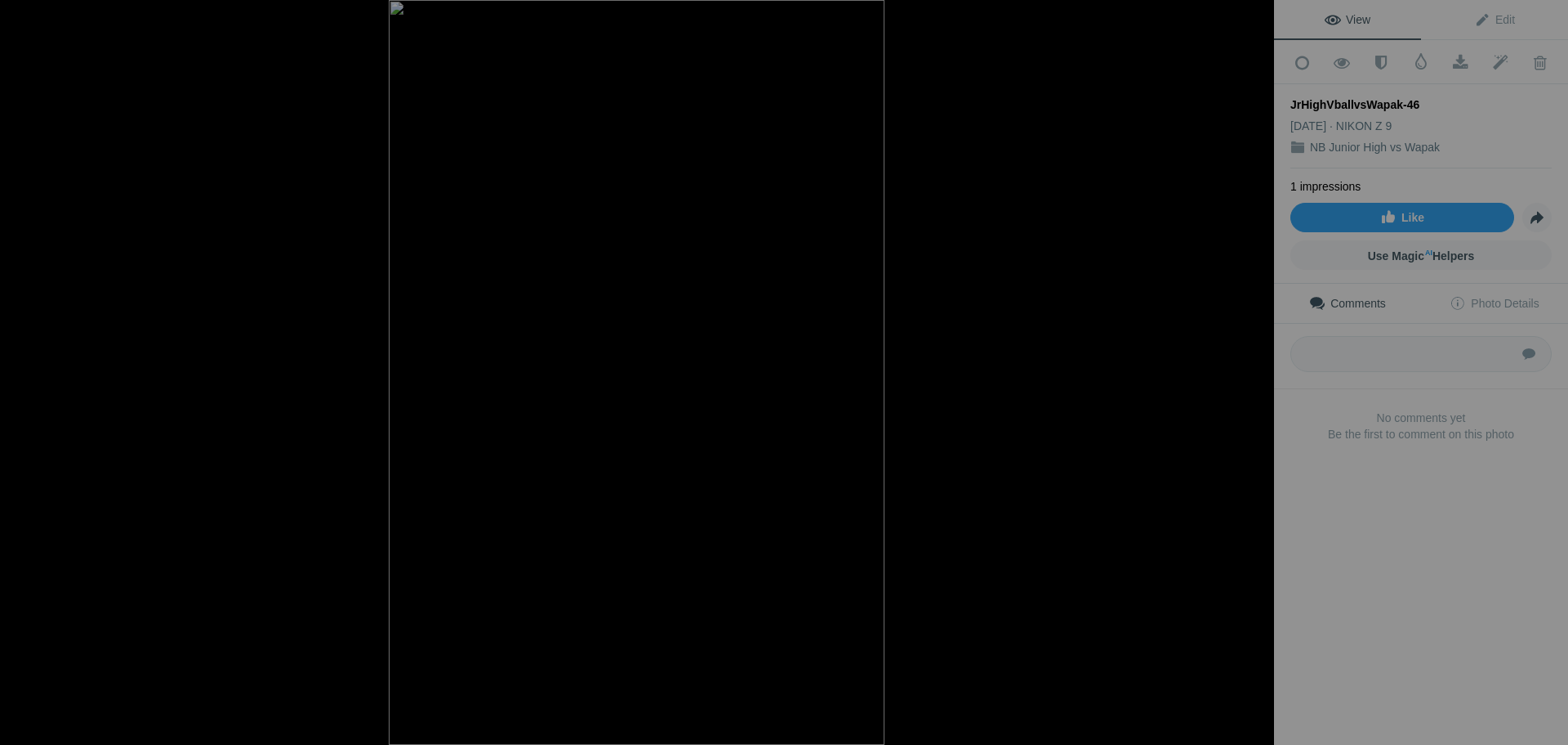
click at [1256, 378] on button at bounding box center [1214, 372] width 123 height 268
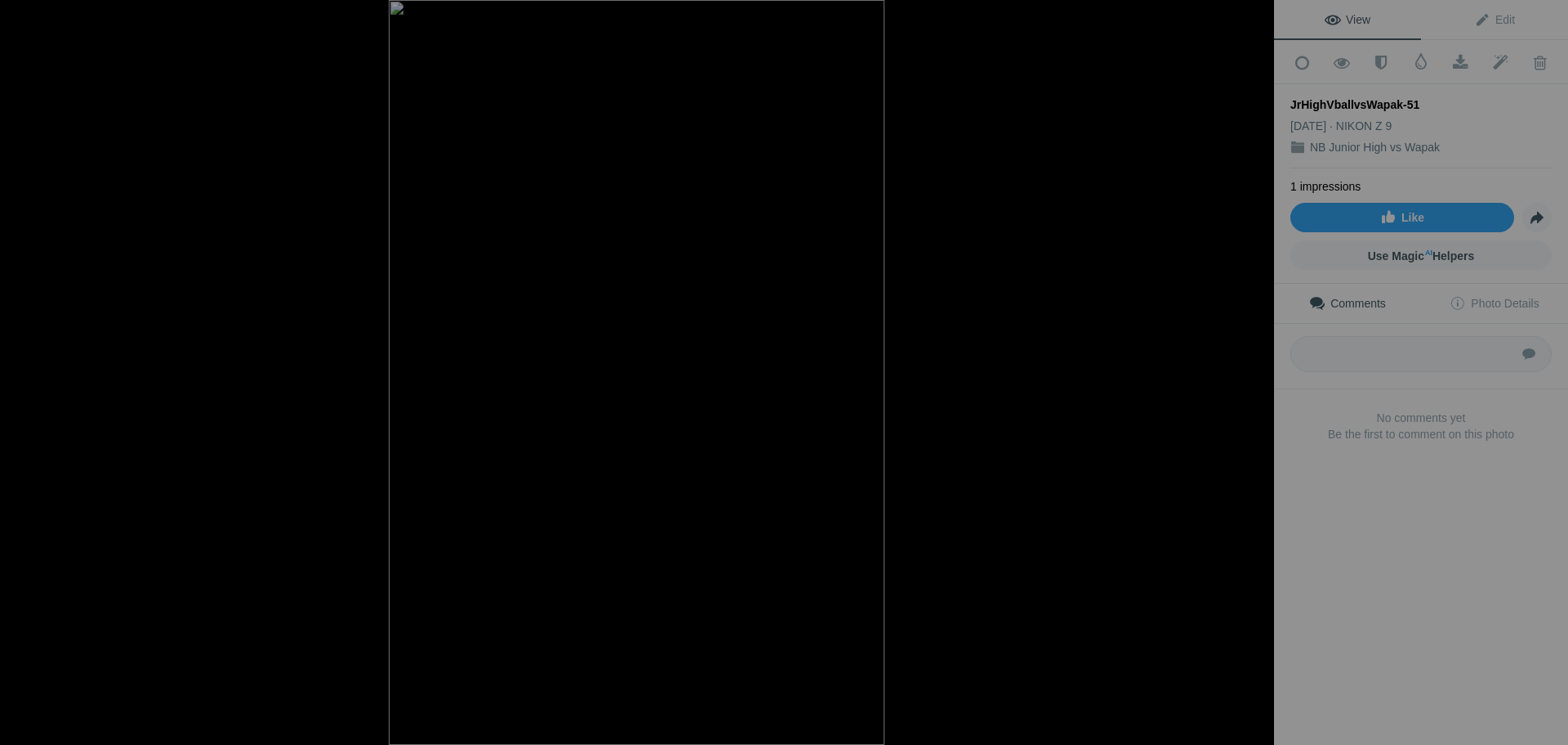
click at [1256, 378] on button at bounding box center [1214, 372] width 123 height 268
click at [1255, 378] on button at bounding box center [1214, 372] width 123 height 268
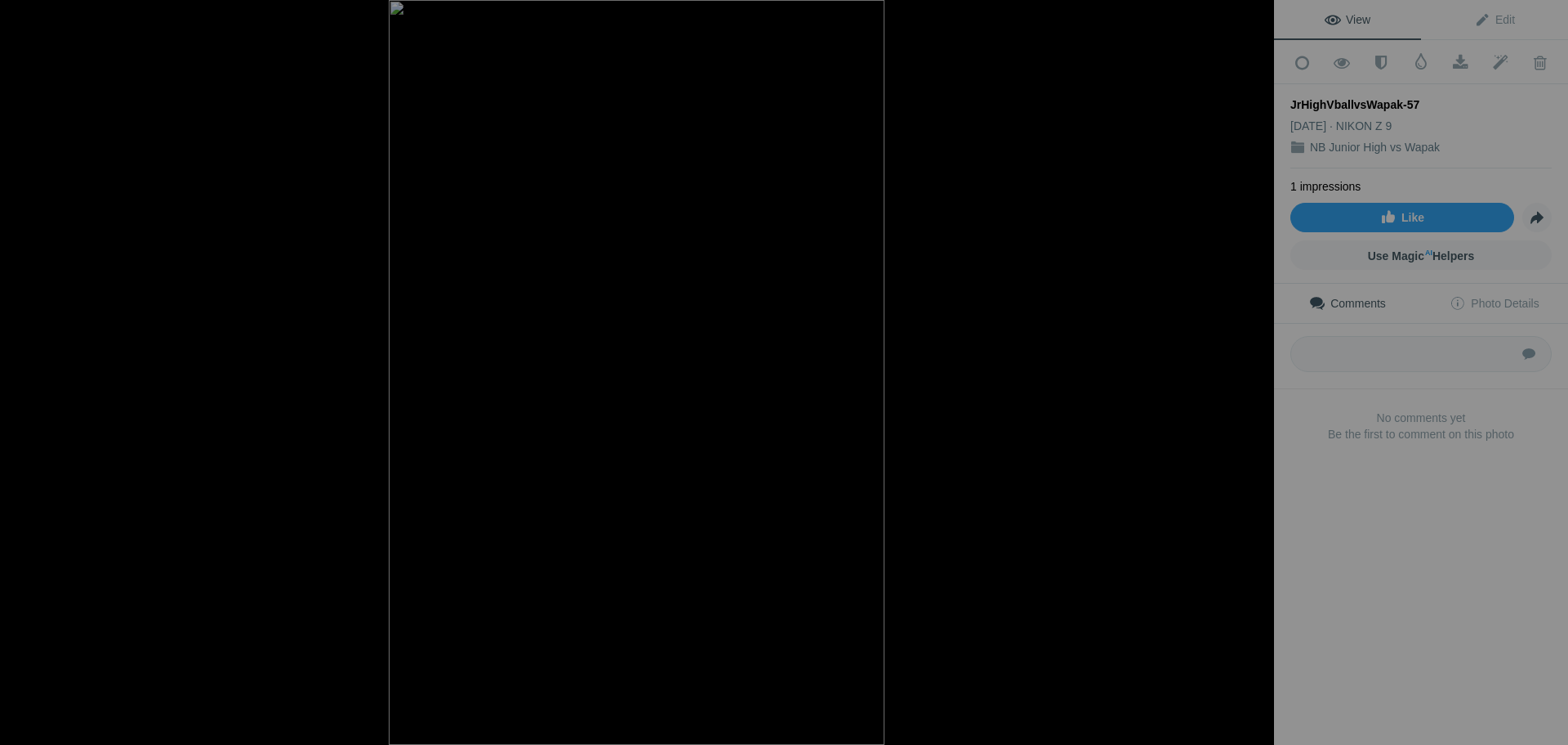
click at [1255, 378] on button at bounding box center [1214, 372] width 123 height 268
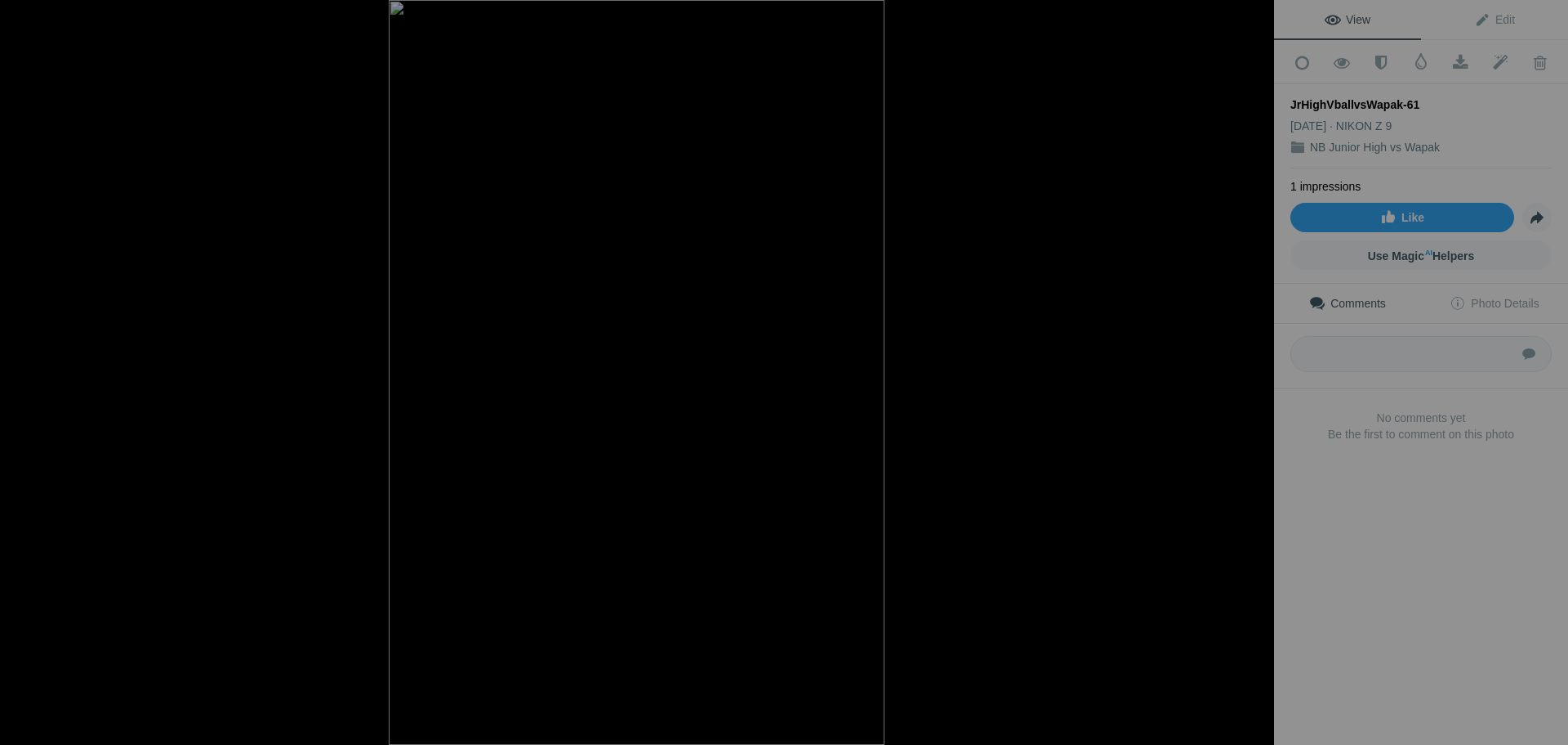
click at [1255, 378] on button at bounding box center [1214, 372] width 123 height 268
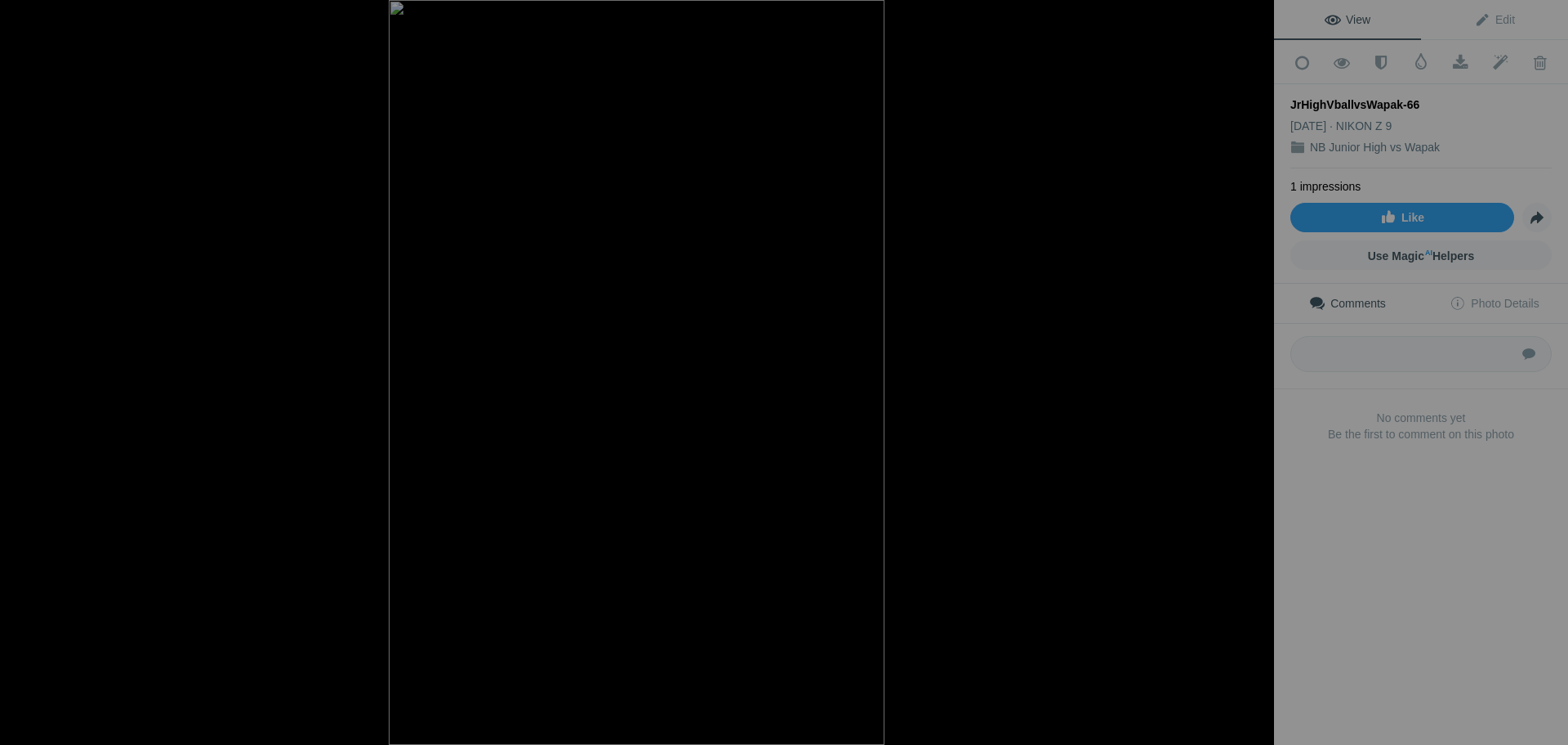
click at [1255, 378] on button at bounding box center [1214, 372] width 123 height 268
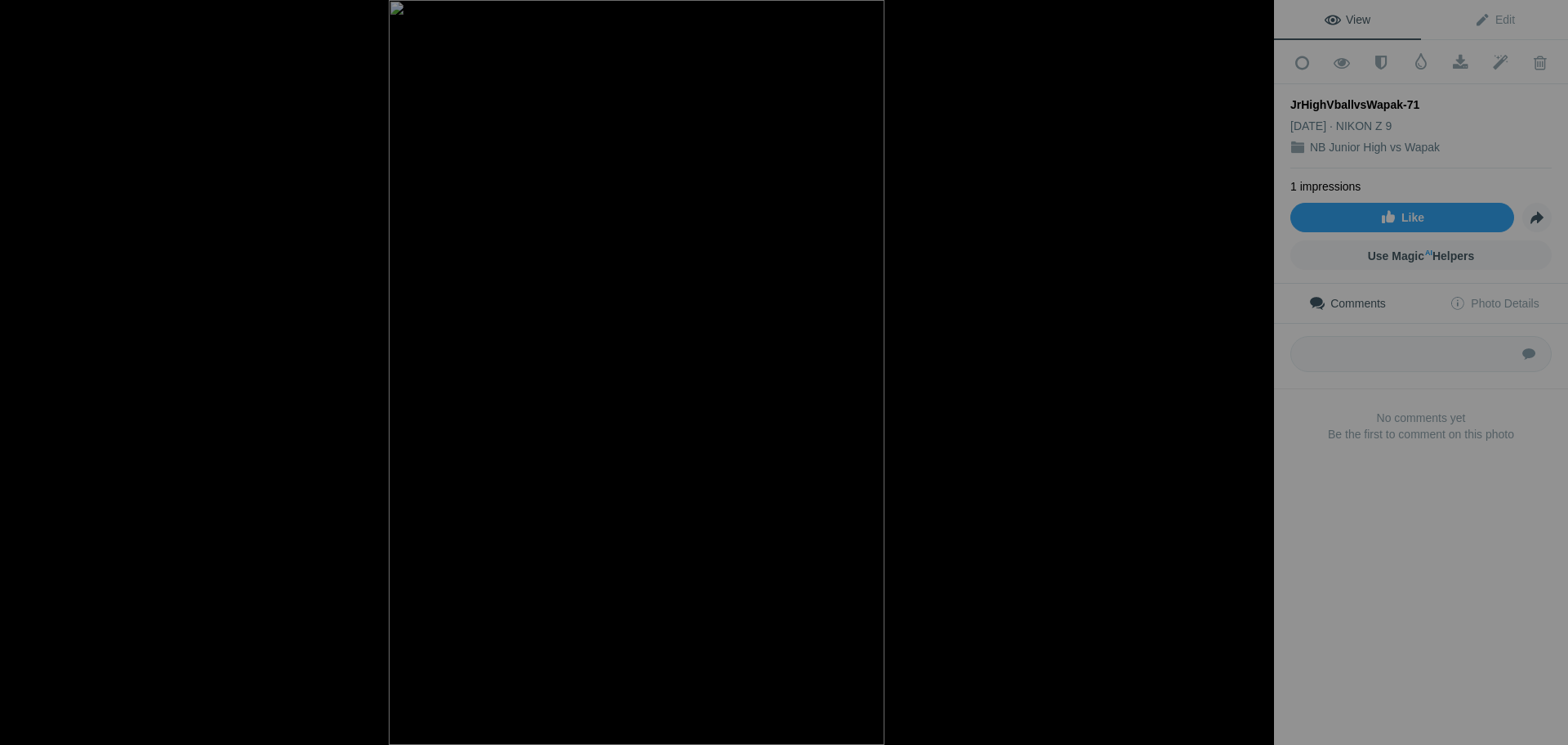
click at [1255, 378] on button at bounding box center [1214, 372] width 123 height 268
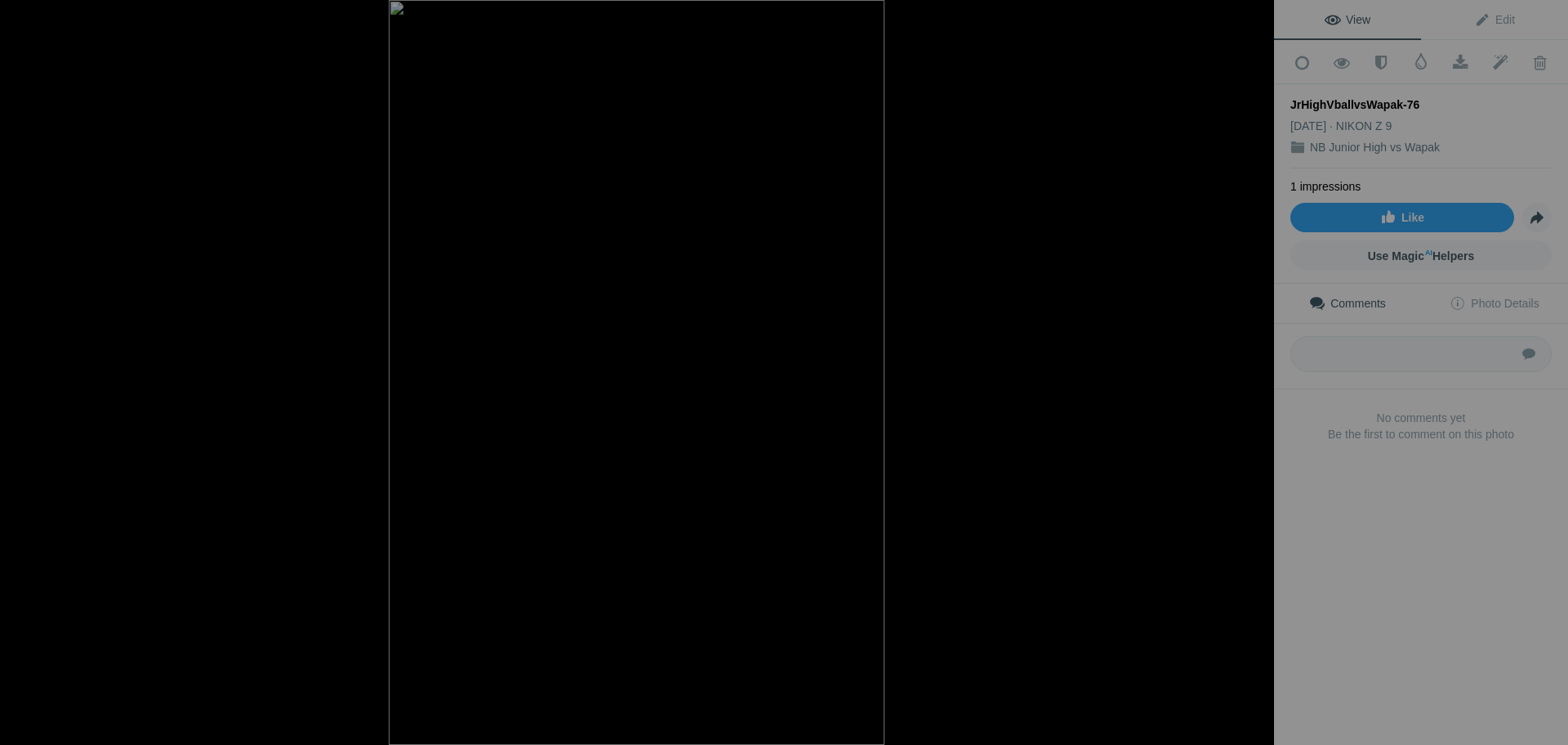
click at [1255, 378] on button at bounding box center [1214, 372] width 123 height 268
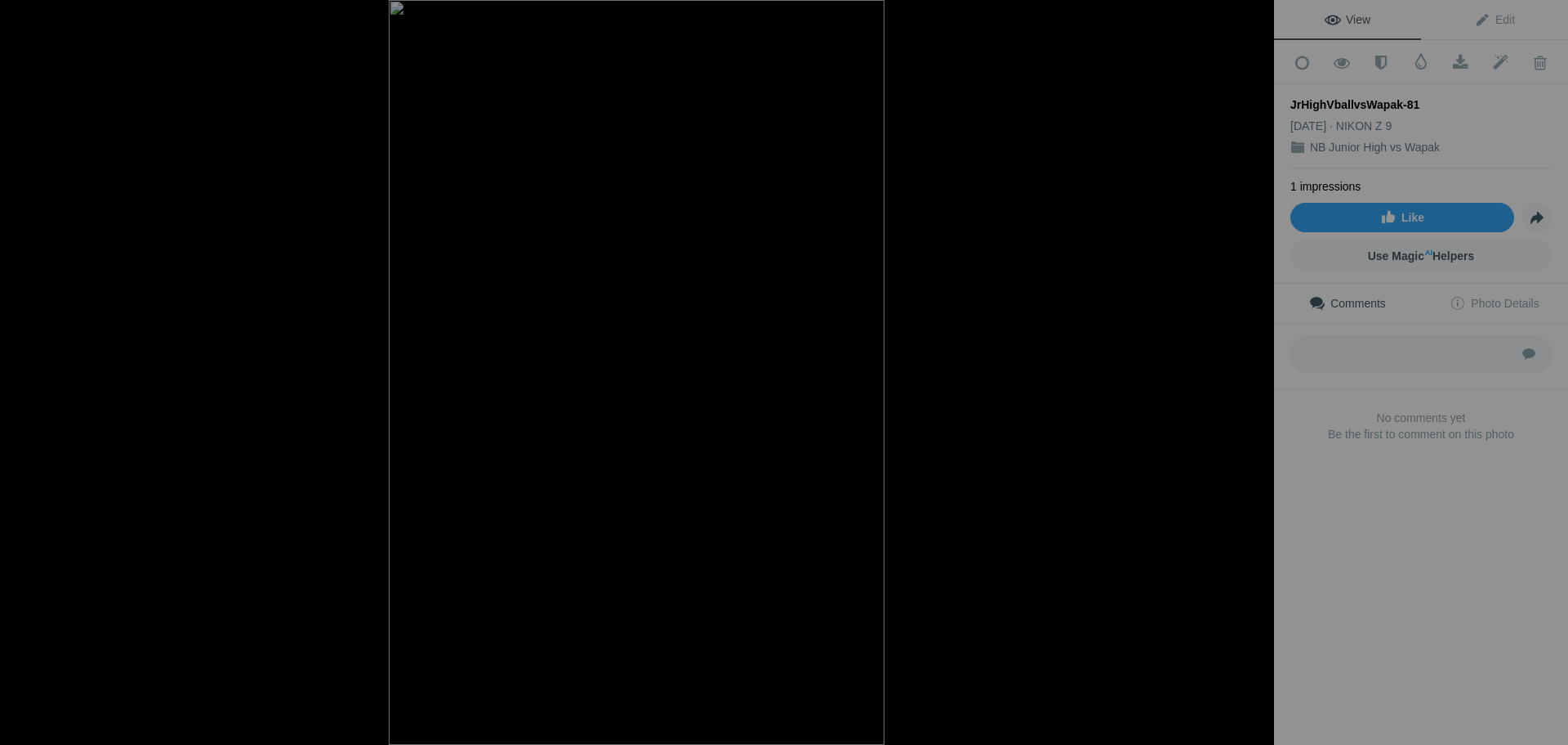
click at [1255, 378] on button at bounding box center [1214, 372] width 123 height 268
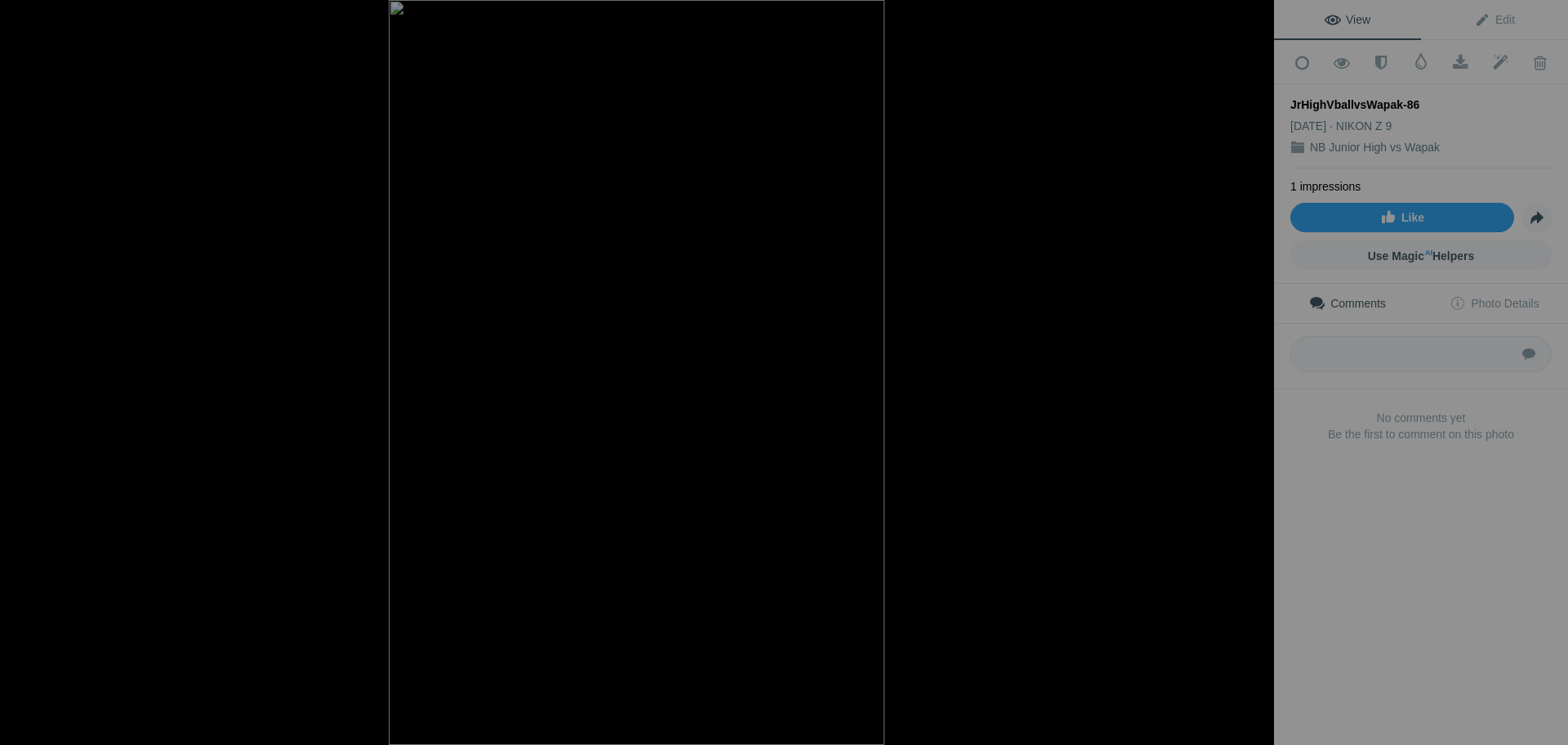
click at [1255, 378] on button at bounding box center [1214, 372] width 123 height 268
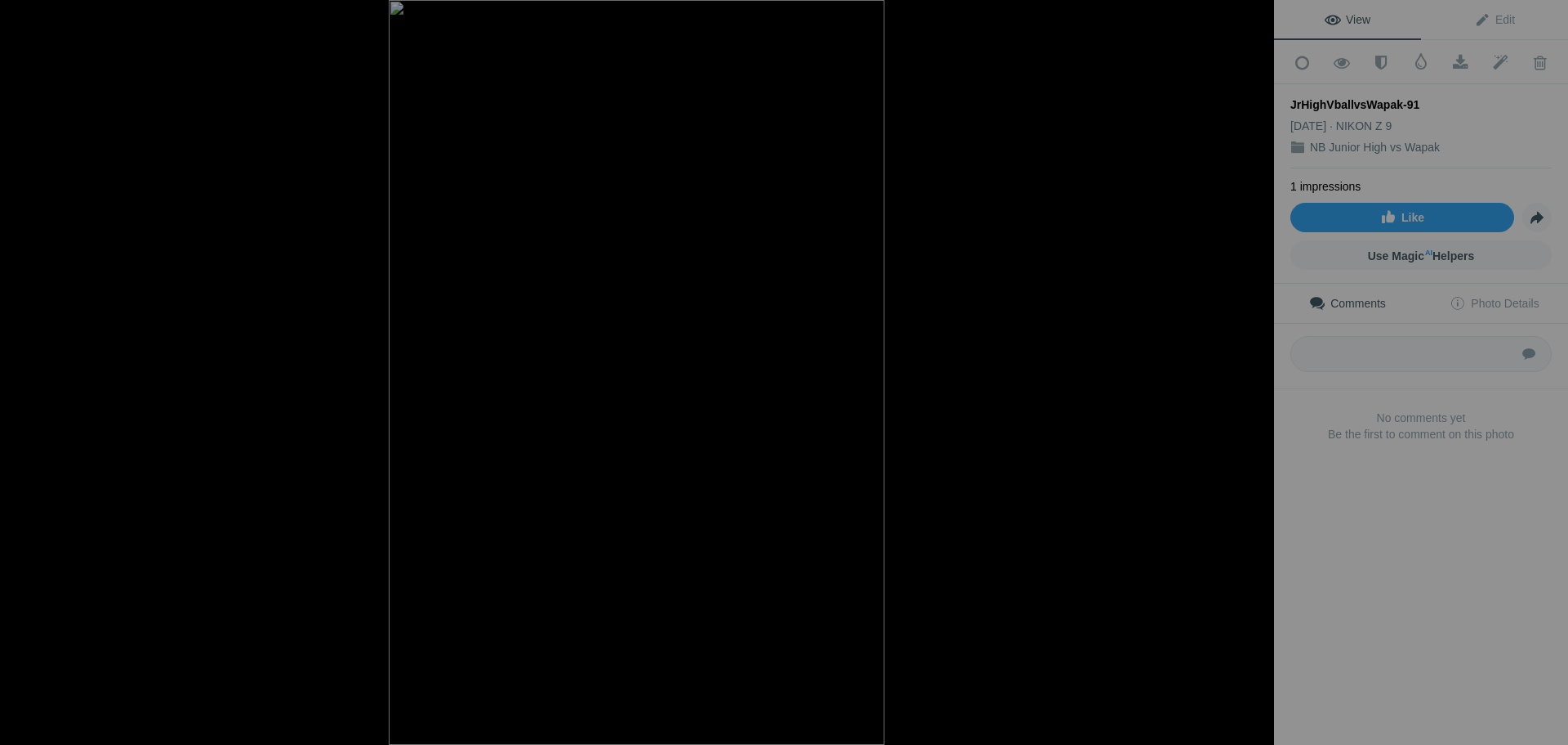
click at [1255, 378] on button at bounding box center [1214, 372] width 123 height 268
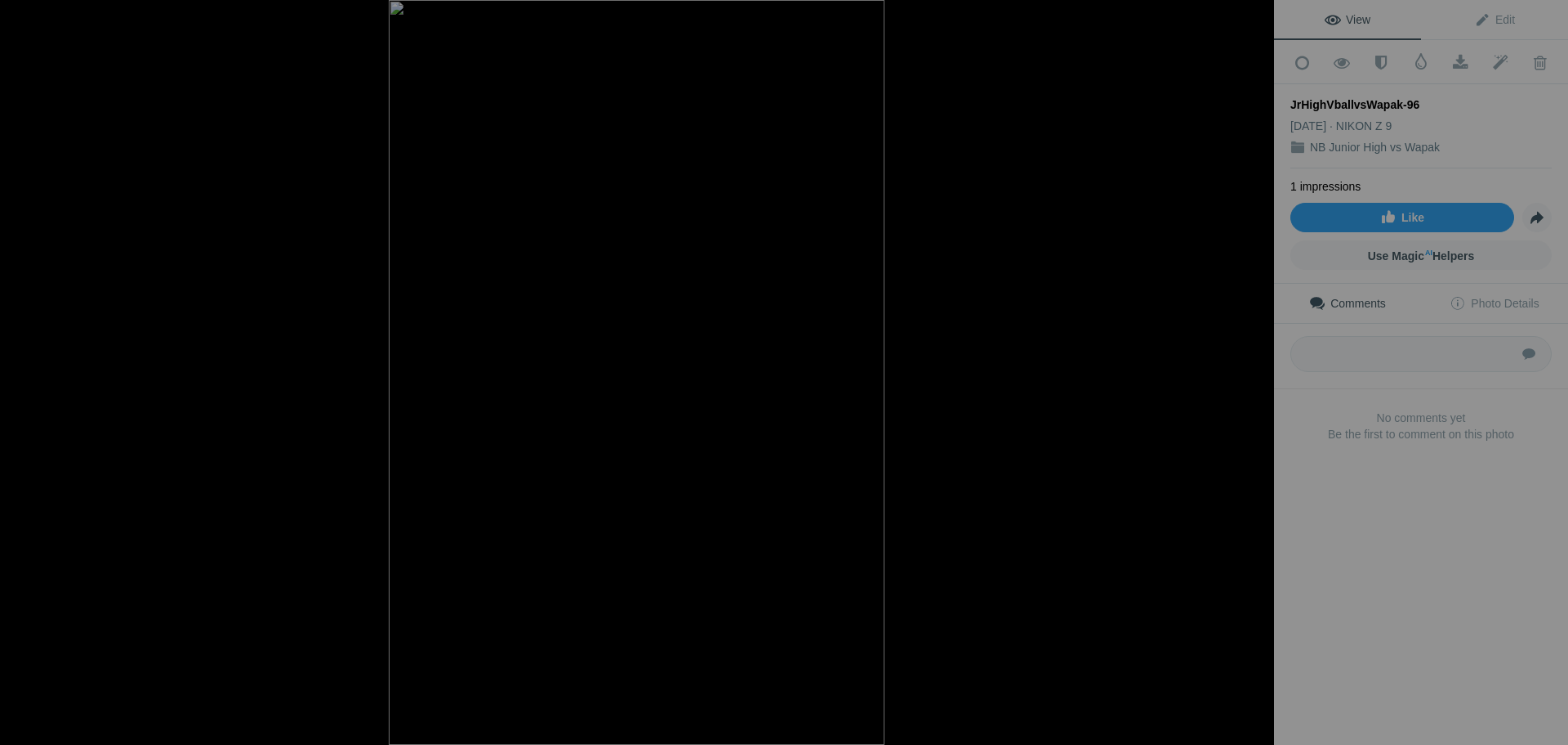
click at [1255, 378] on button at bounding box center [1214, 372] width 123 height 268
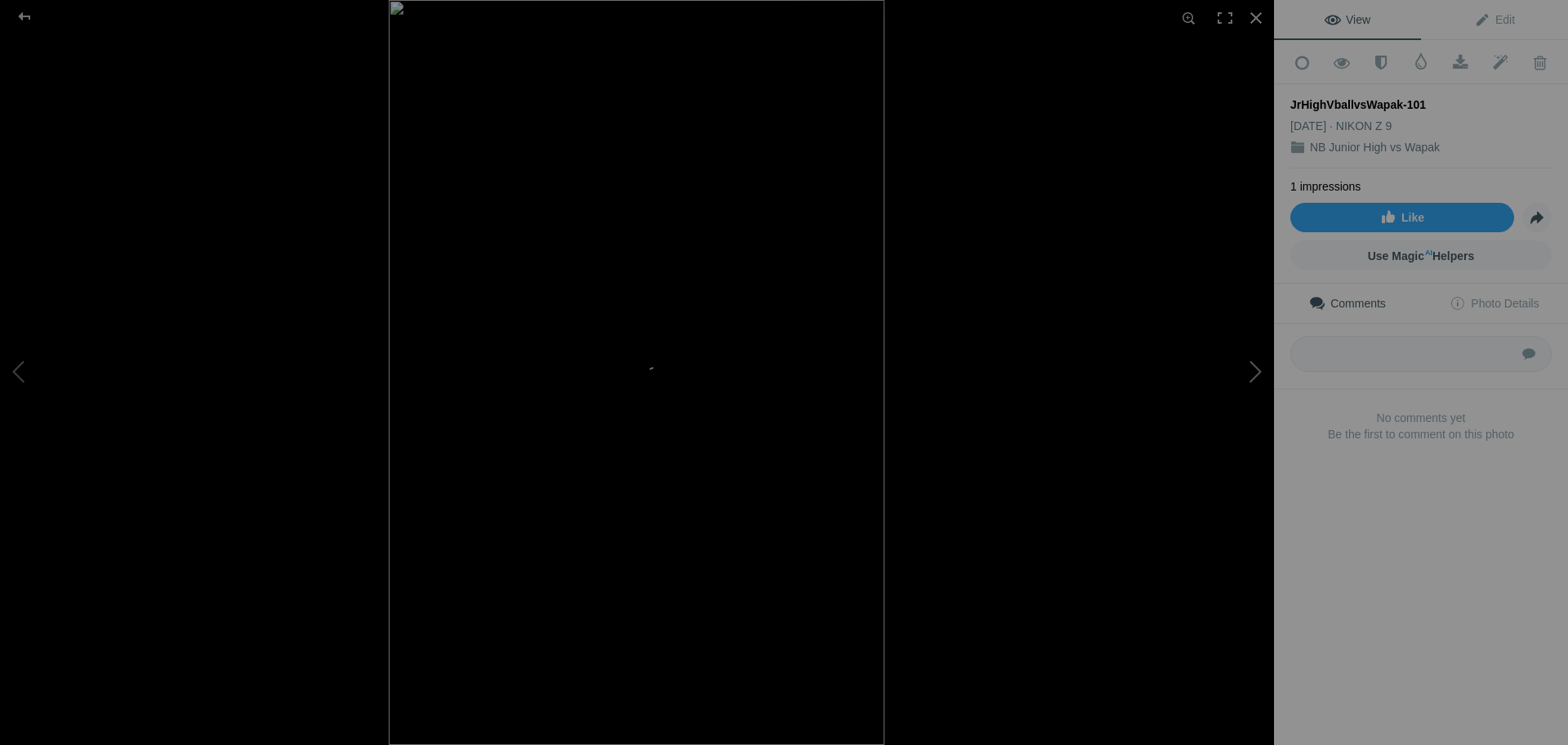
click at [1247, 375] on button at bounding box center [1214, 372] width 123 height 268
click at [17, 367] on button at bounding box center [61, 372] width 123 height 268
click at [1256, 374] on button at bounding box center [1214, 372] width 123 height 268
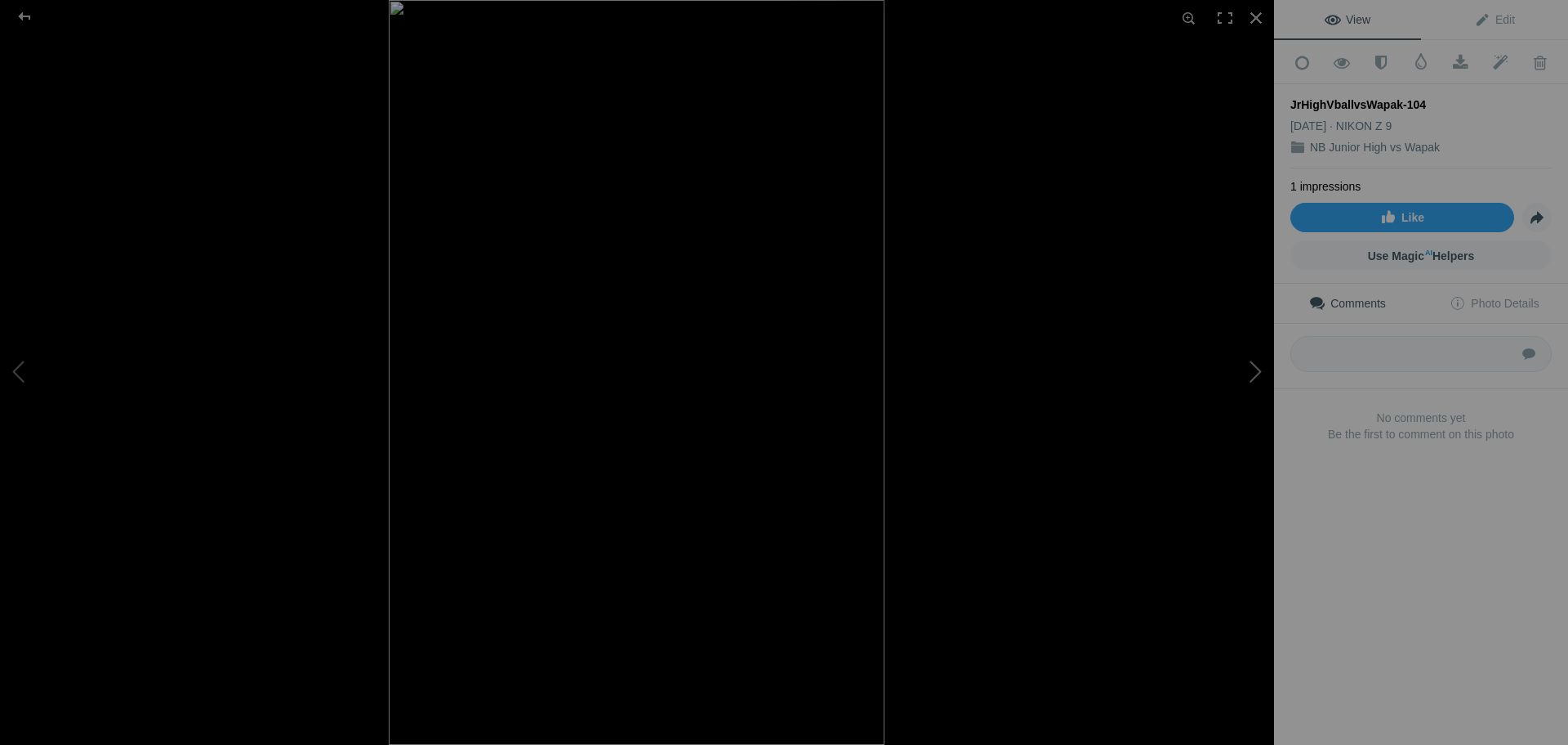
click at [1256, 375] on button at bounding box center [1214, 372] width 123 height 268
click at [1255, 379] on button at bounding box center [1214, 372] width 123 height 268
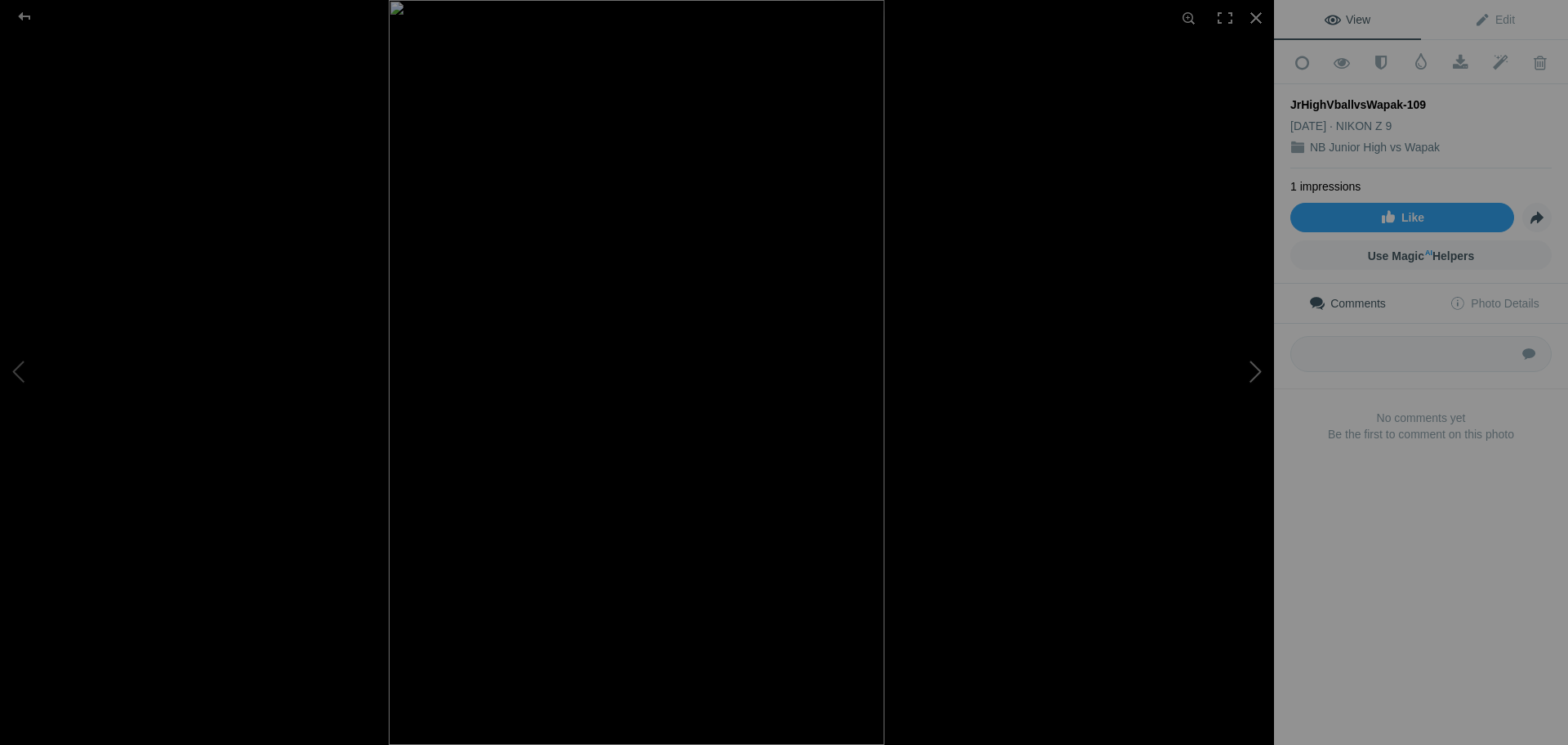
click at [1255, 379] on button at bounding box center [1214, 372] width 123 height 268
click at [26, 16] on div at bounding box center [24, 16] width 59 height 32
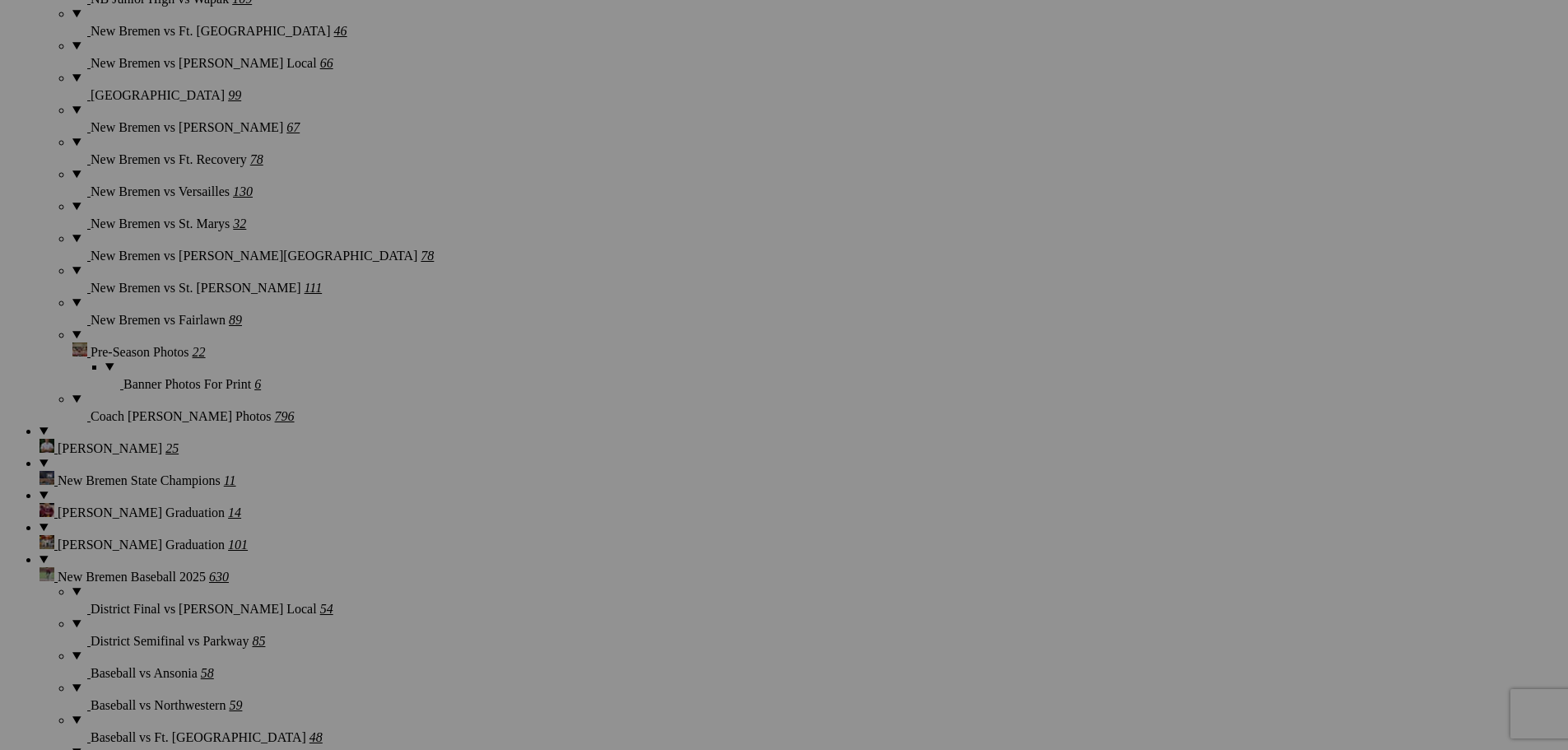
scroll to position [2140, 0]
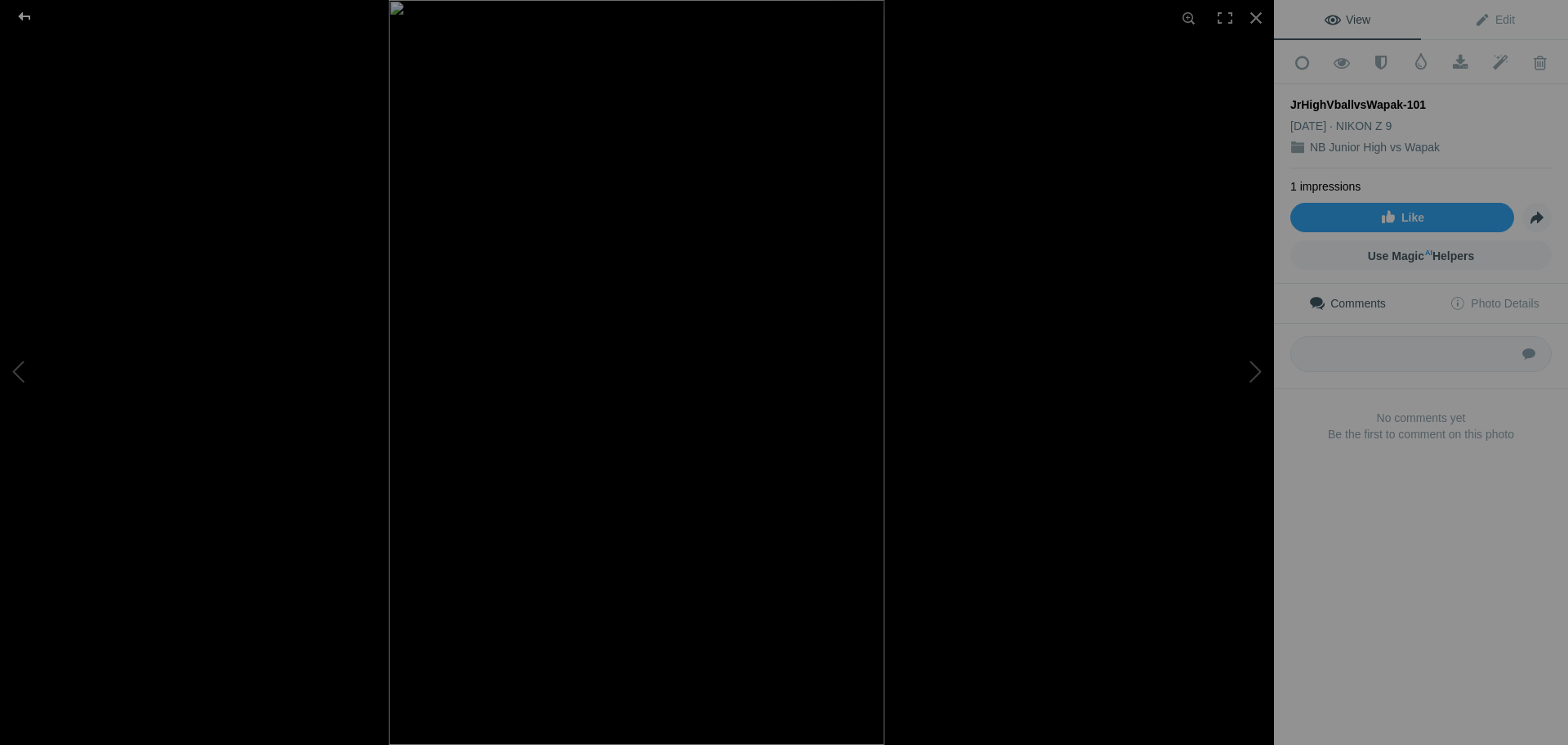
click at [24, 17] on div at bounding box center [24, 16] width 59 height 32
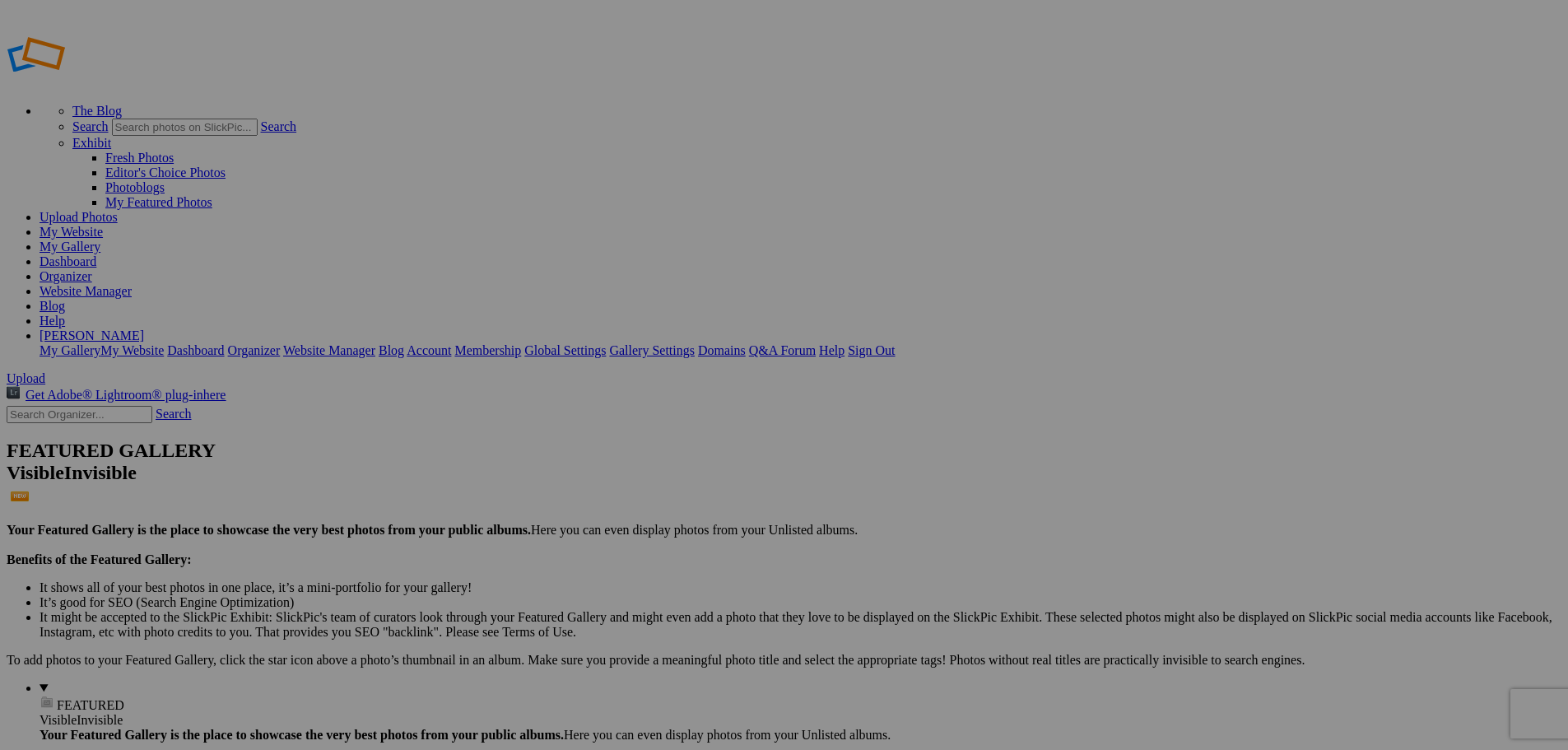
type input "Volleyball 2025"
click at [131, 284] on link "Website Manager" at bounding box center [85, 291] width 92 height 14
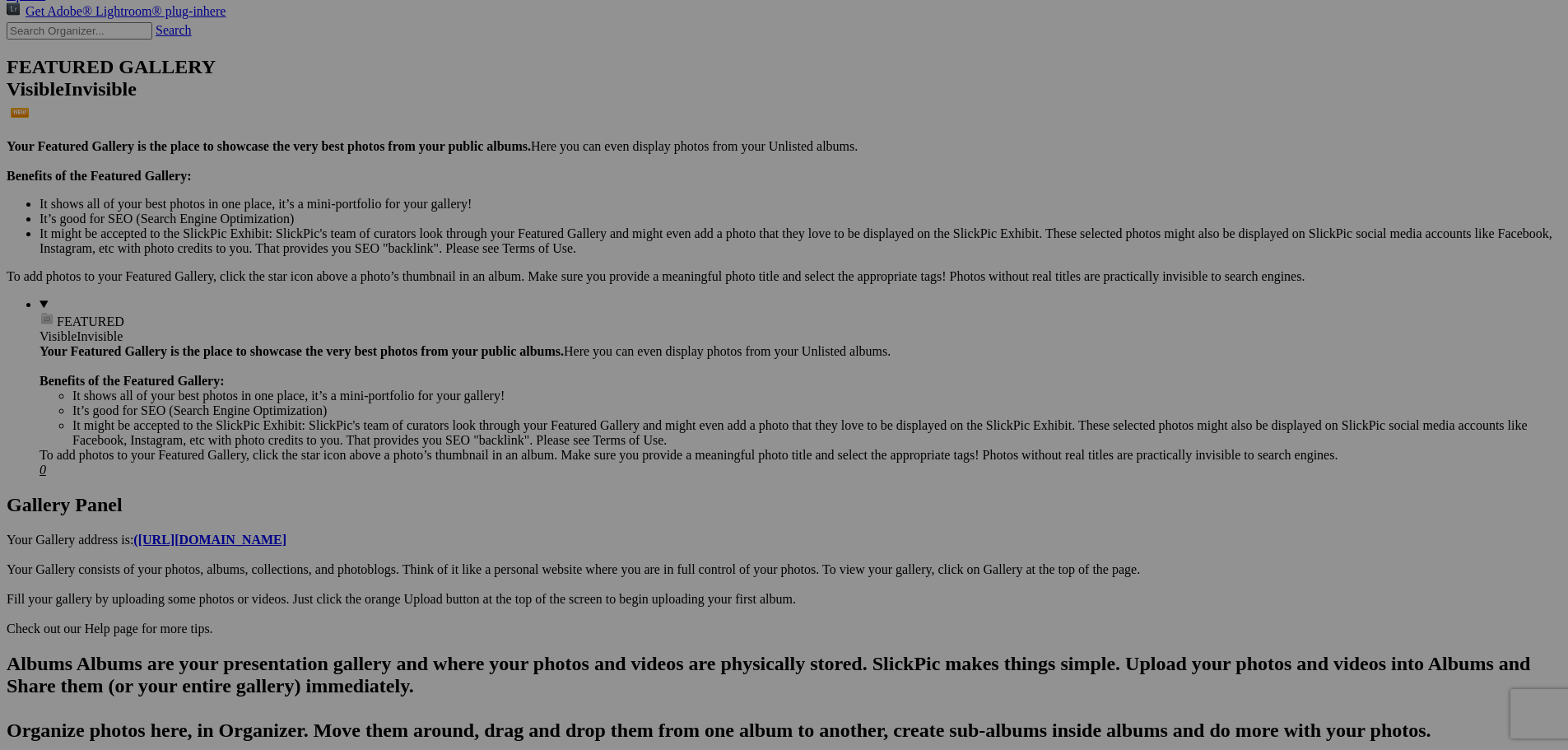
scroll to position [411, 0]
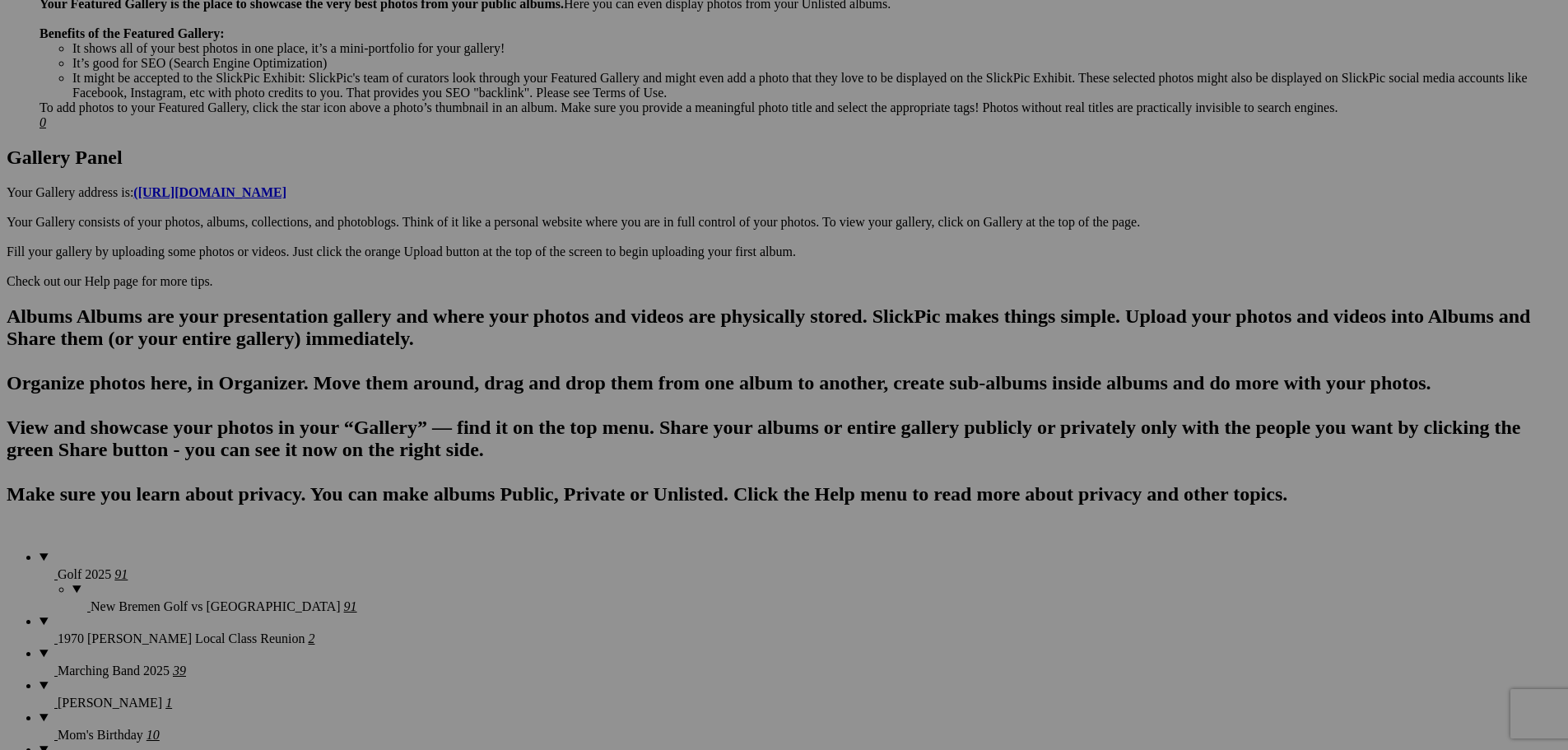
scroll to position [741, 0]
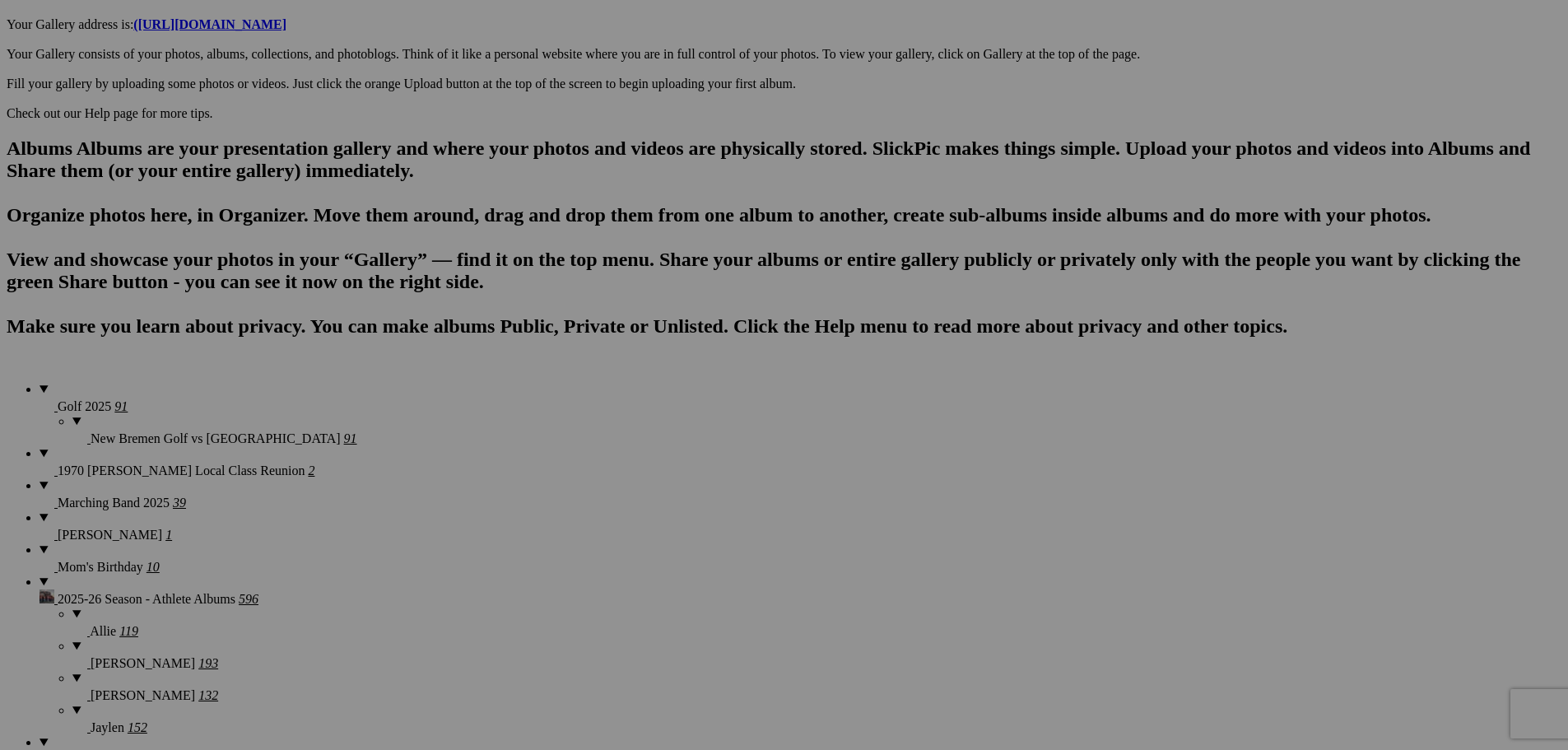
scroll to position [906, 0]
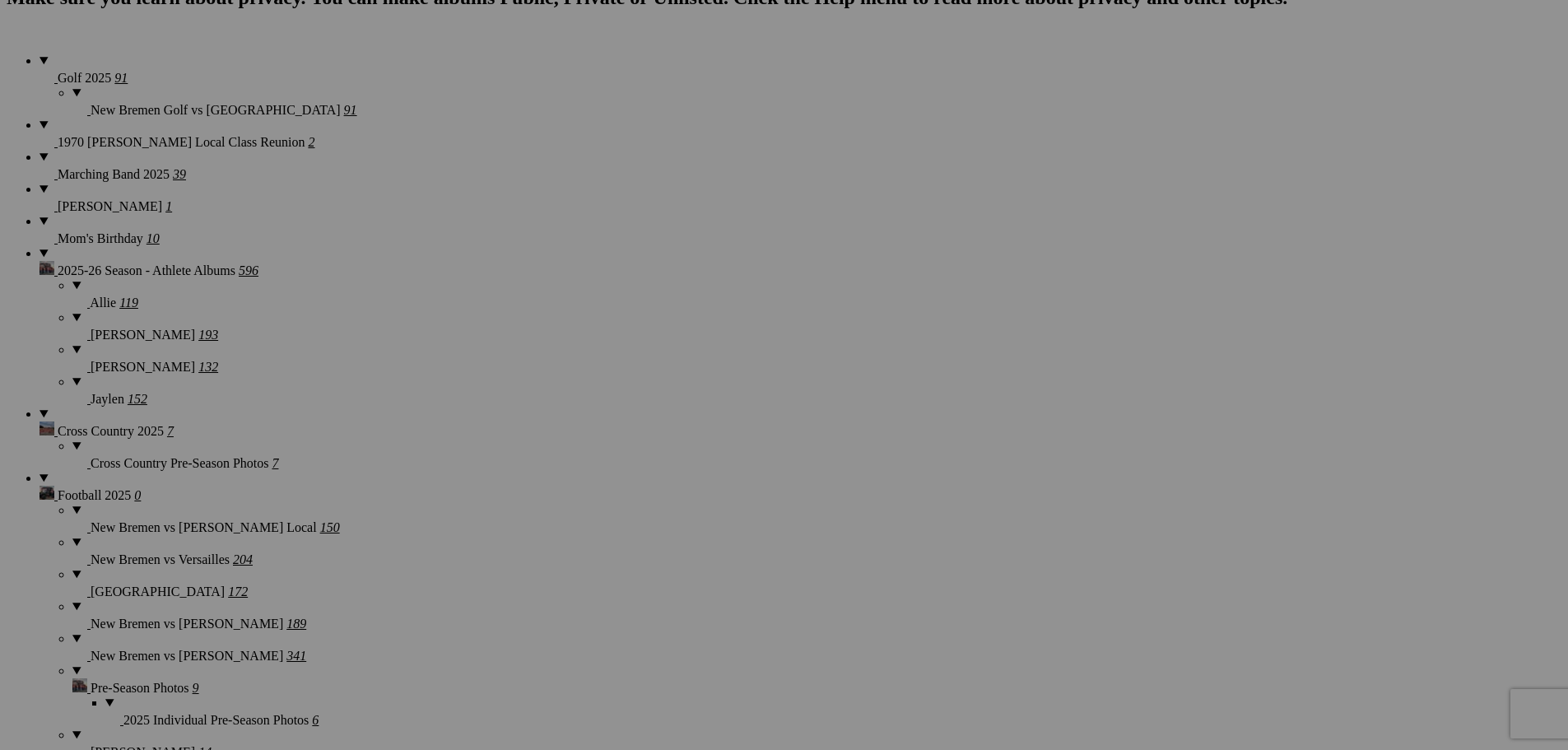
scroll to position [1234, 0]
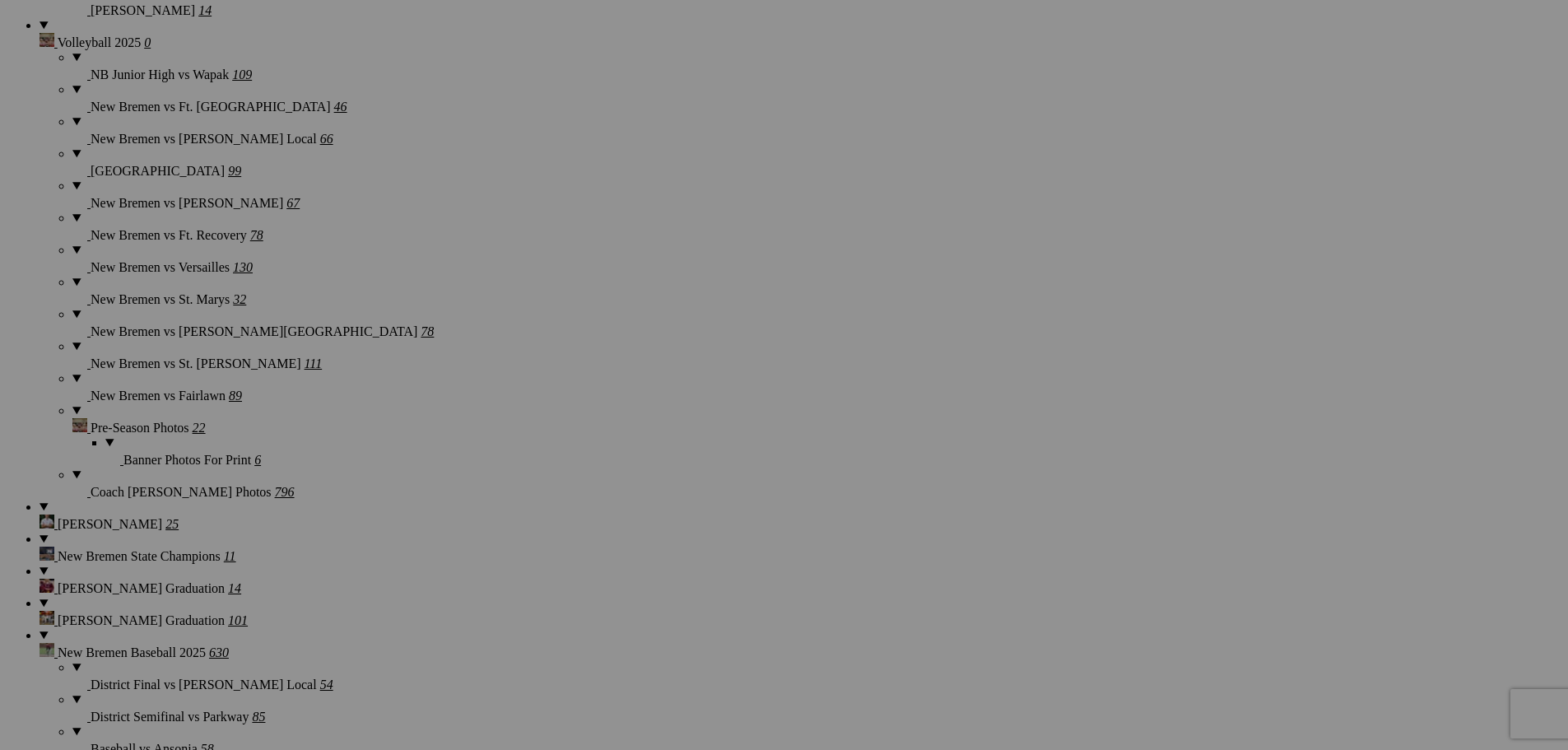
scroll to position [1975, 0]
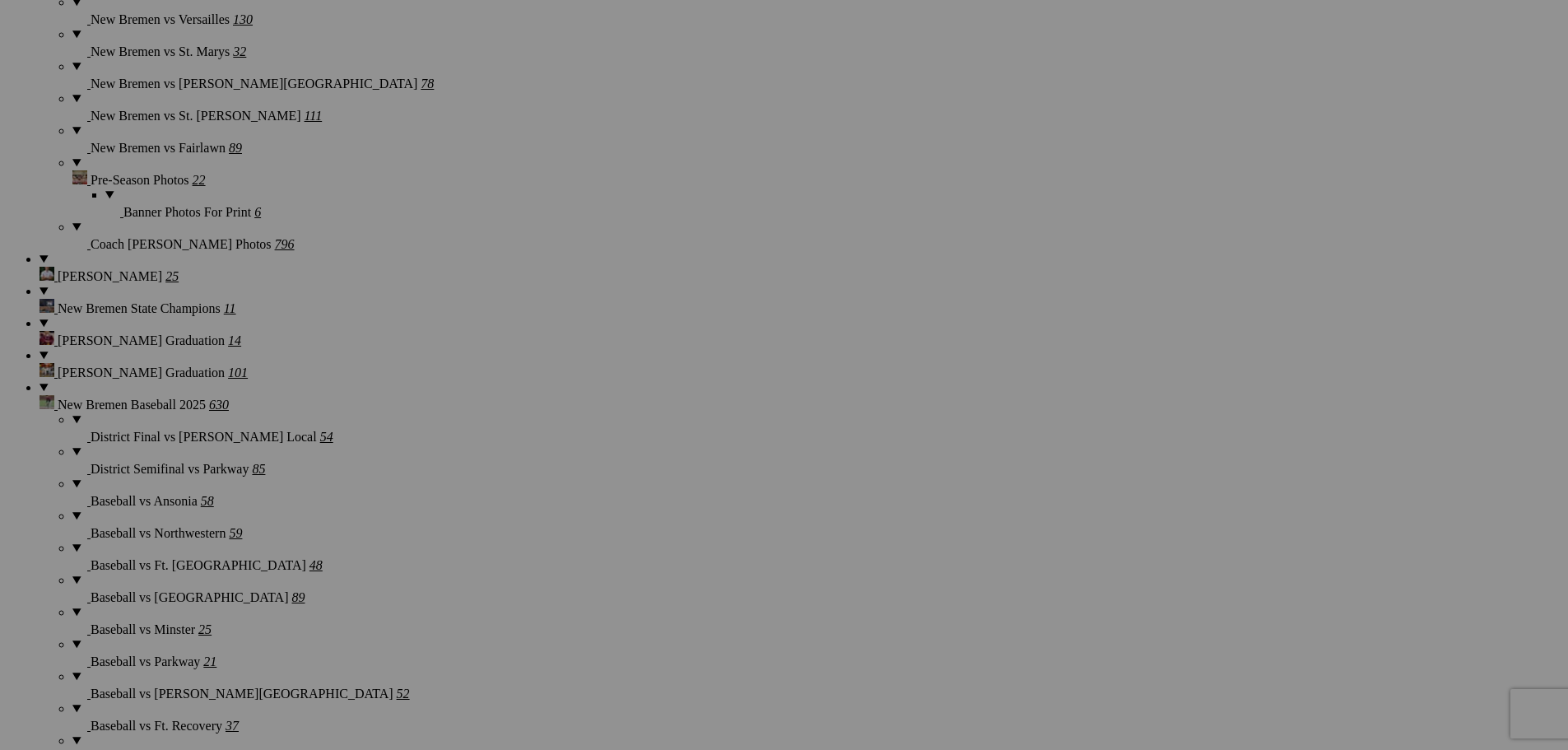
scroll to position [2222, 0]
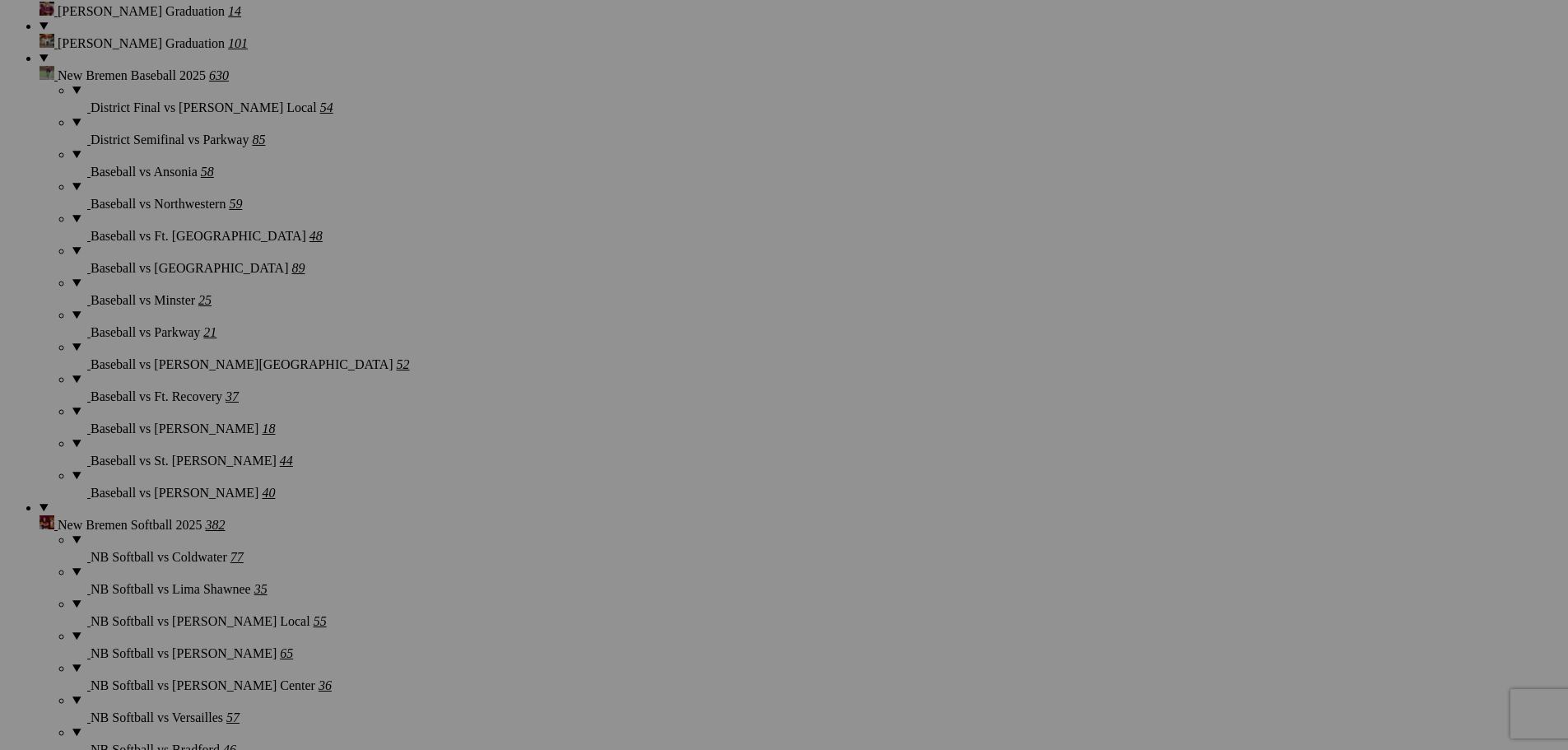
scroll to position [2551, 0]
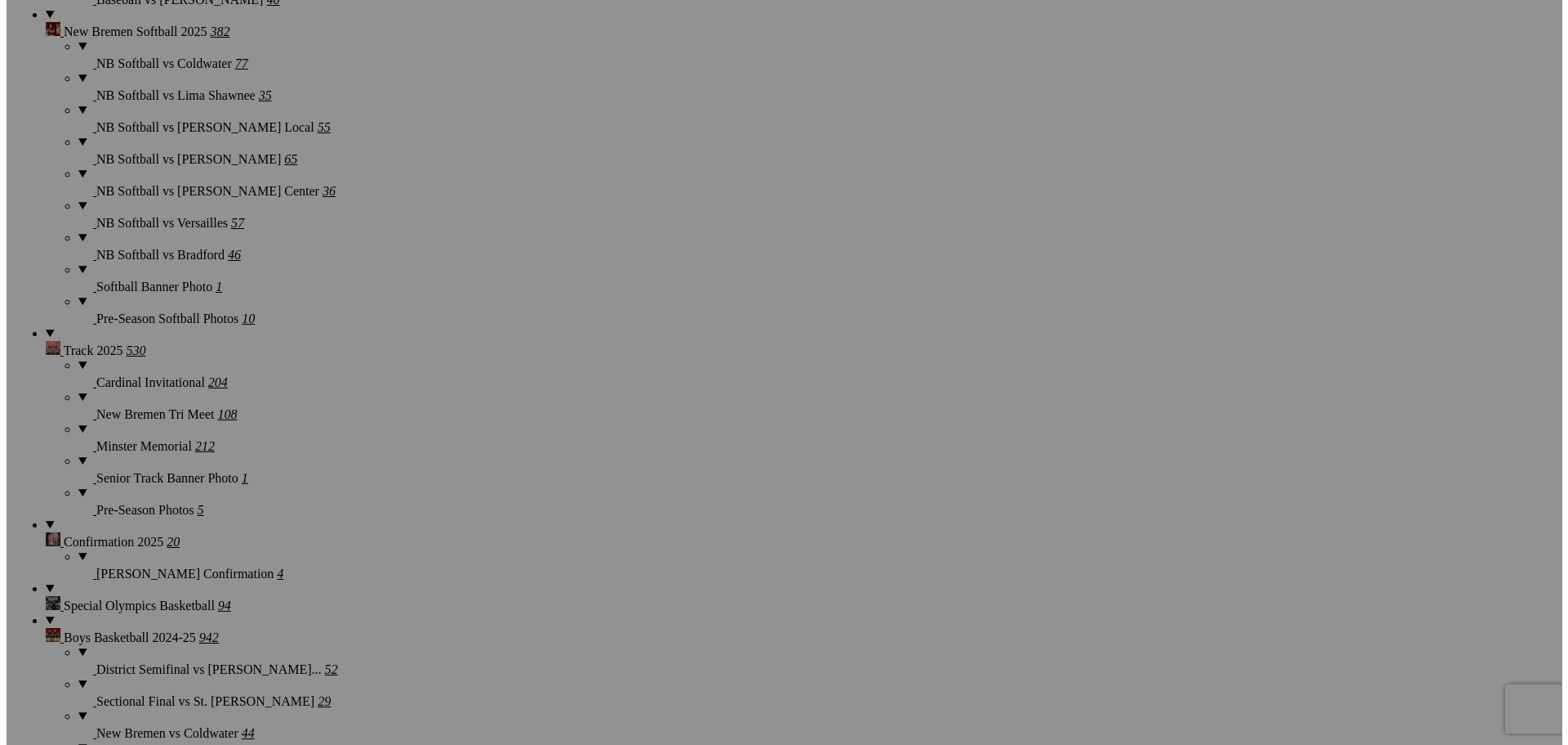
scroll to position [3024, 0]
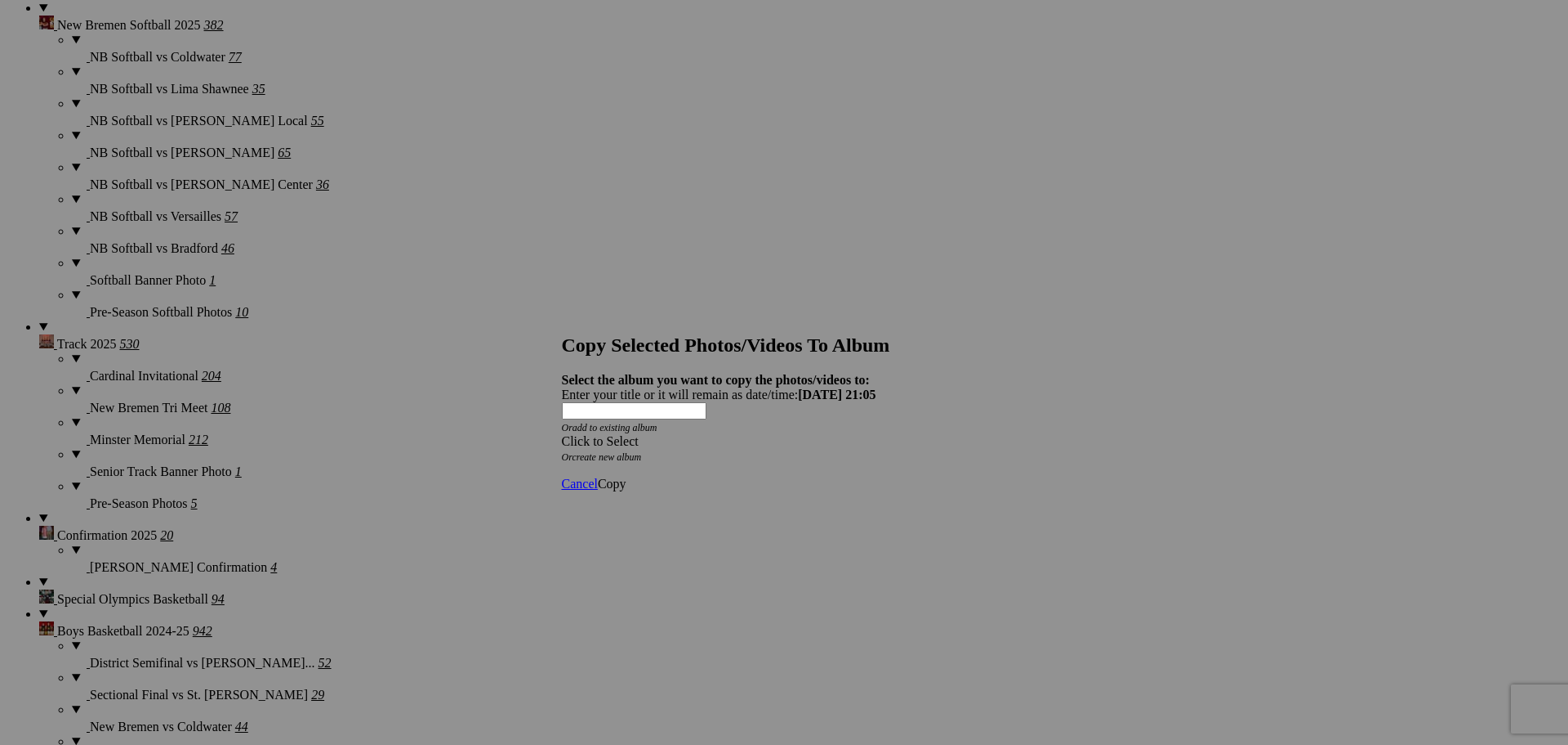
click at [562, 434] on span at bounding box center [562, 441] width 0 height 14
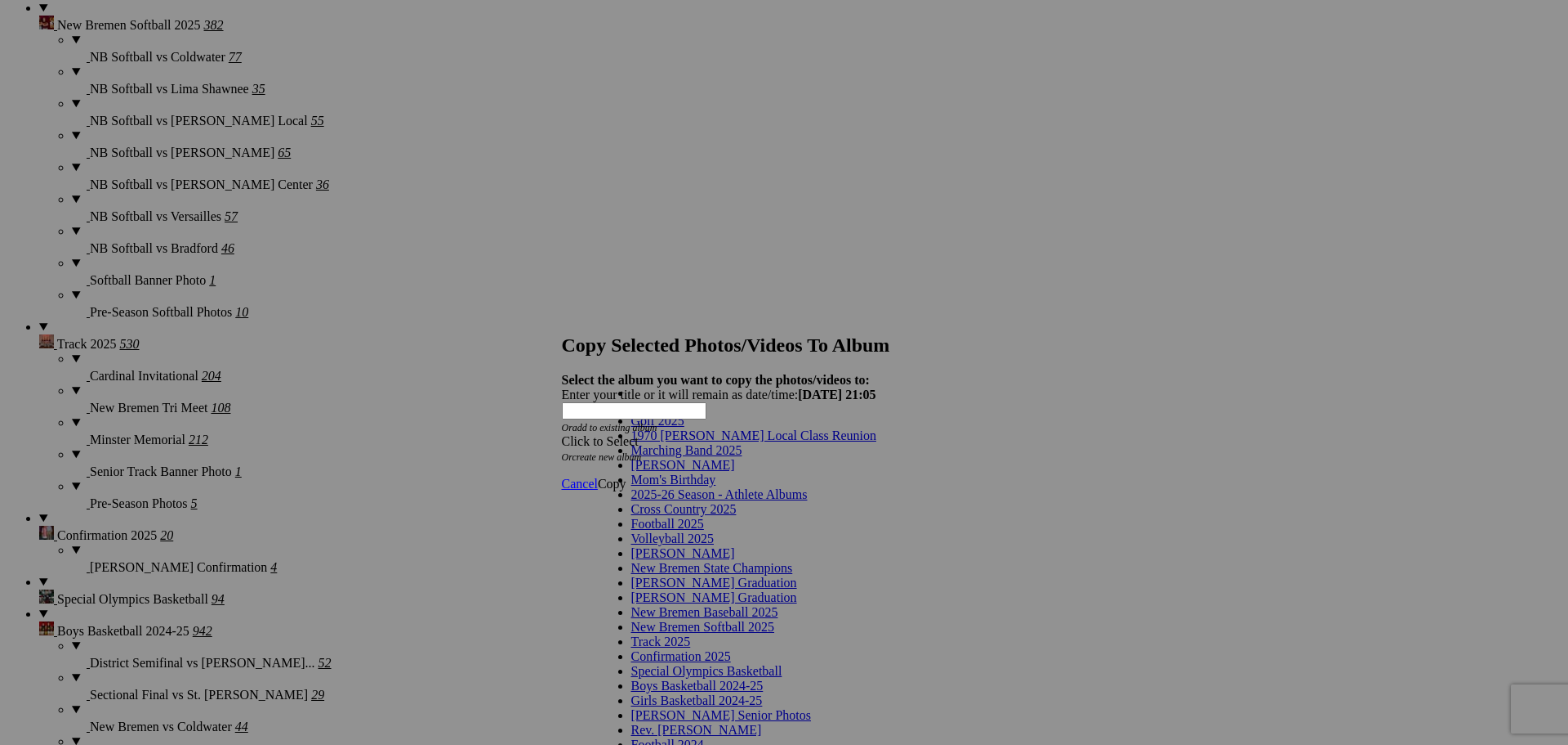
scroll to position [81, 0]
click at [714, 532] on link "Volleyball 2025" at bounding box center [672, 538] width 82 height 14
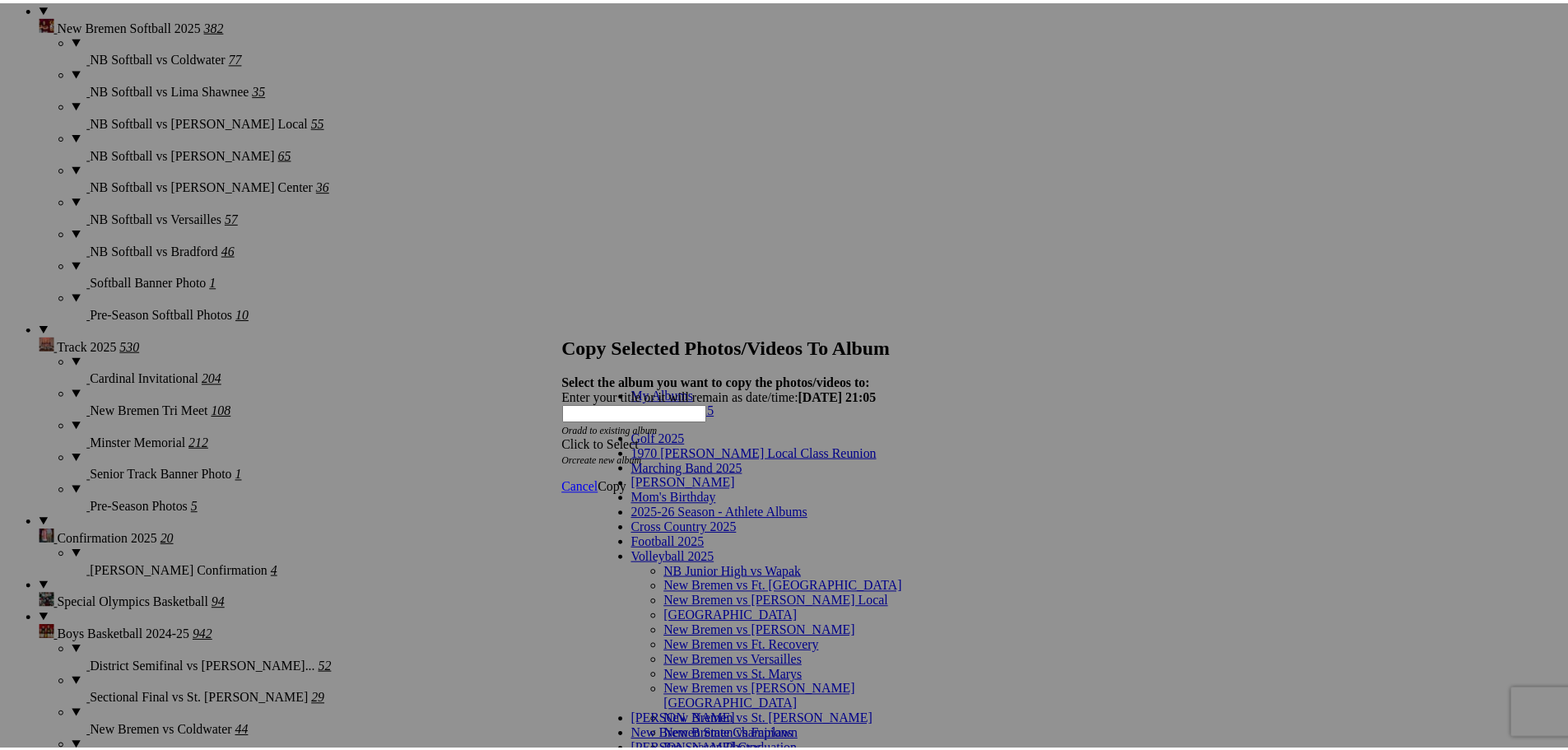
scroll to position [121, 0]
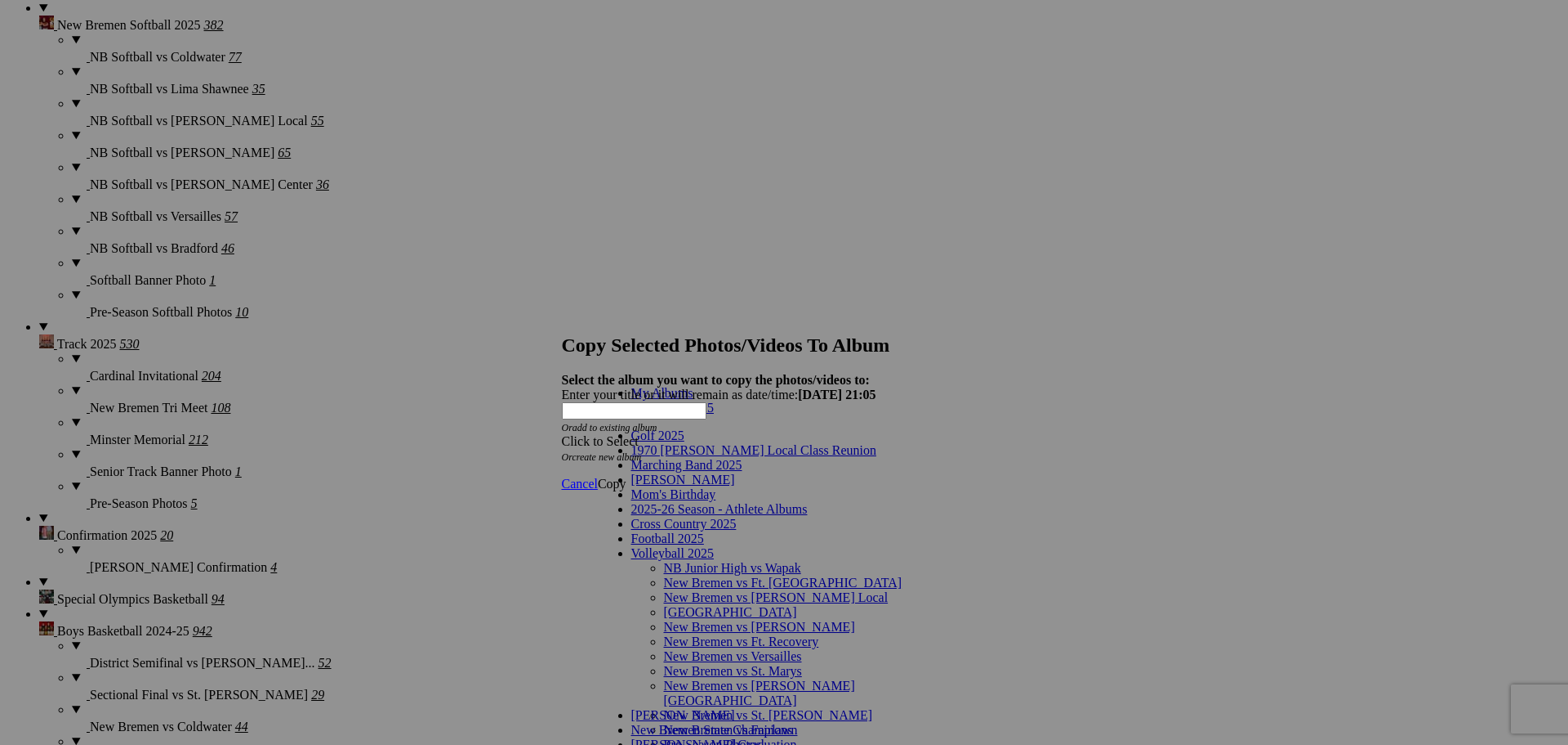
click at [711, 744] on link "Coach [PERSON_NAME] Photos" at bounding box center [754, 758] width 180 height 14
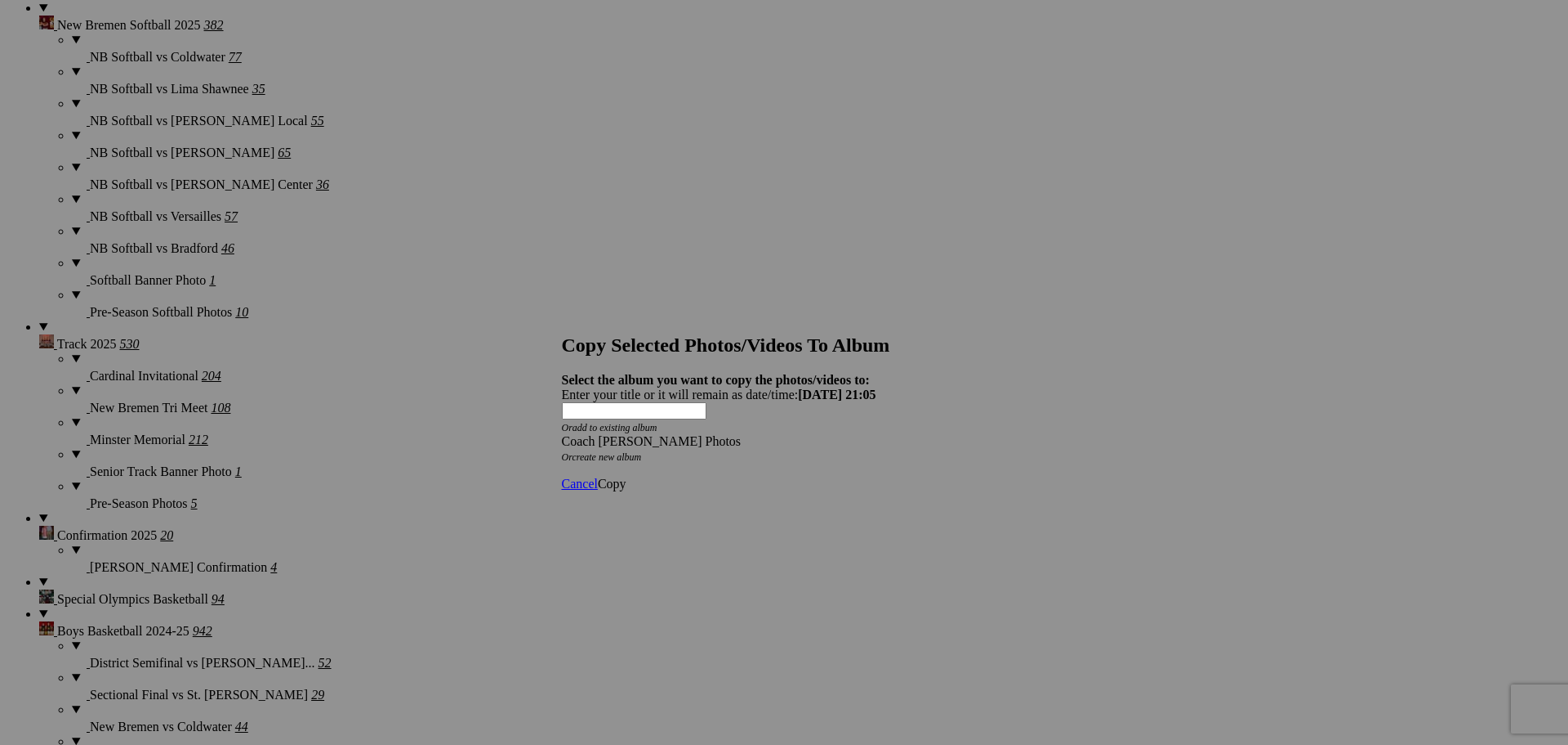
click at [627, 477] on span "Copy" at bounding box center [612, 483] width 28 height 14
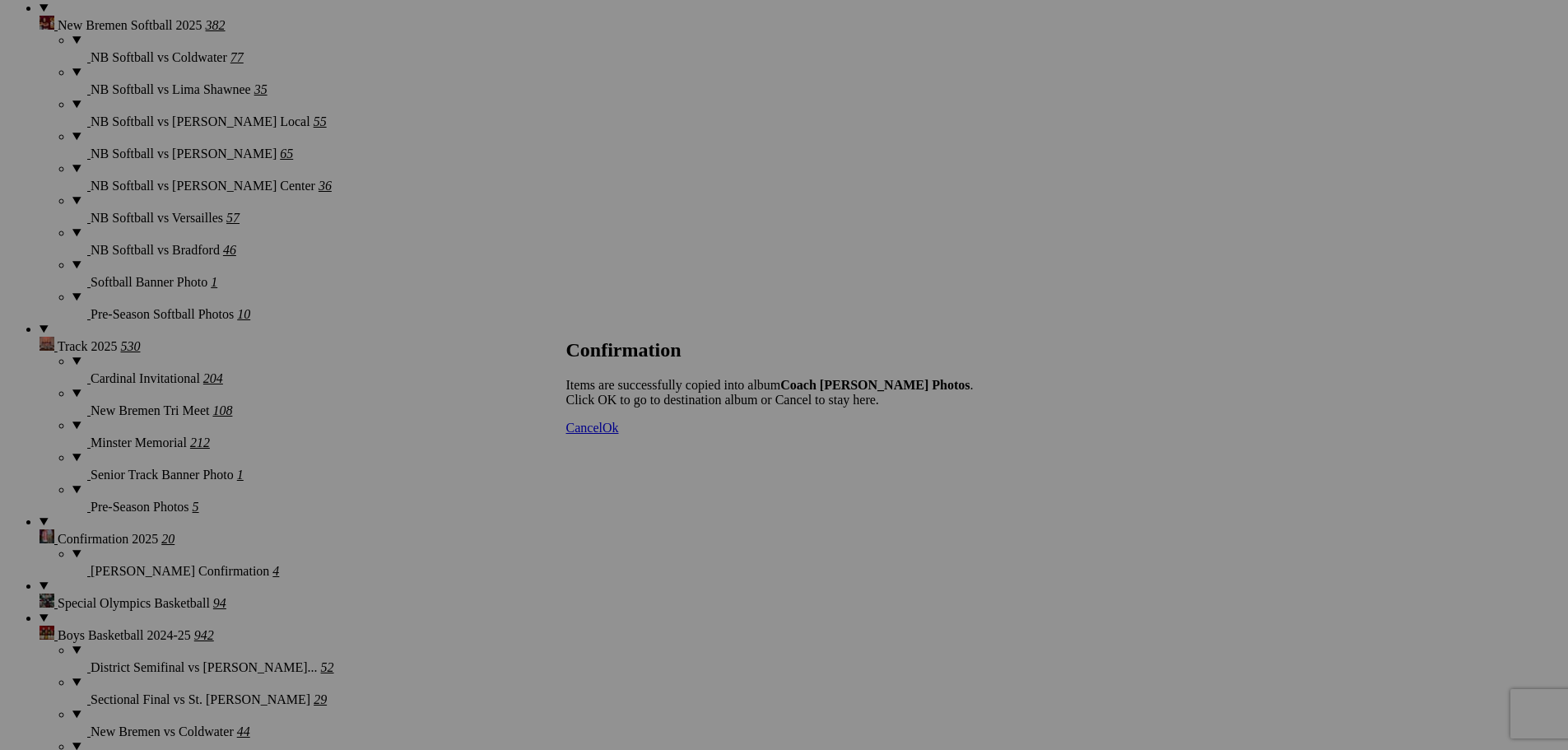
click at [619, 435] on span "Ok" at bounding box center [610, 427] width 17 height 14
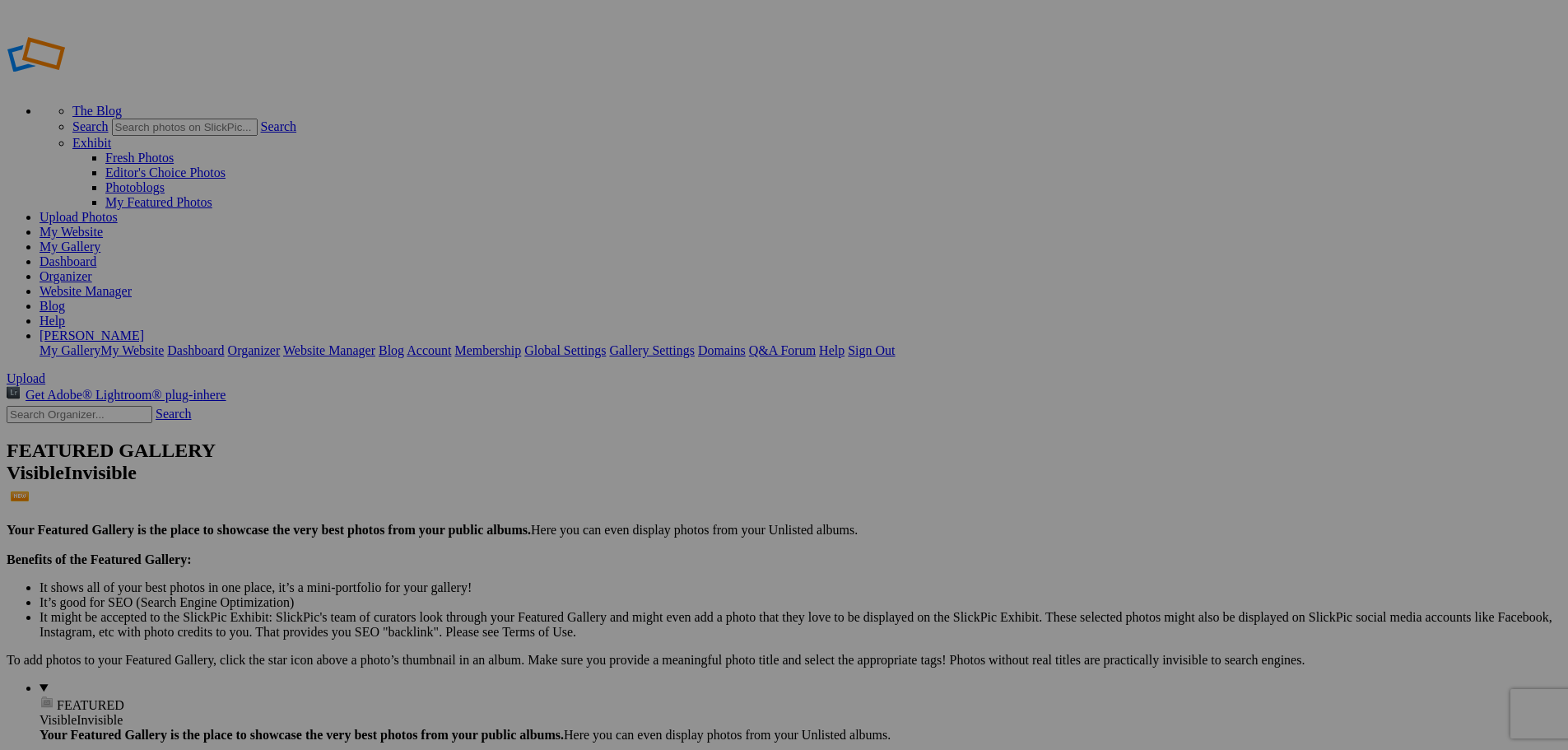
type input "Coach [PERSON_NAME] Photos"
type input "Volleyball 2025"
click at [131, 284] on link "Website Manager" at bounding box center [85, 291] width 92 height 14
